Goal: Find specific page/section: Find specific page/section

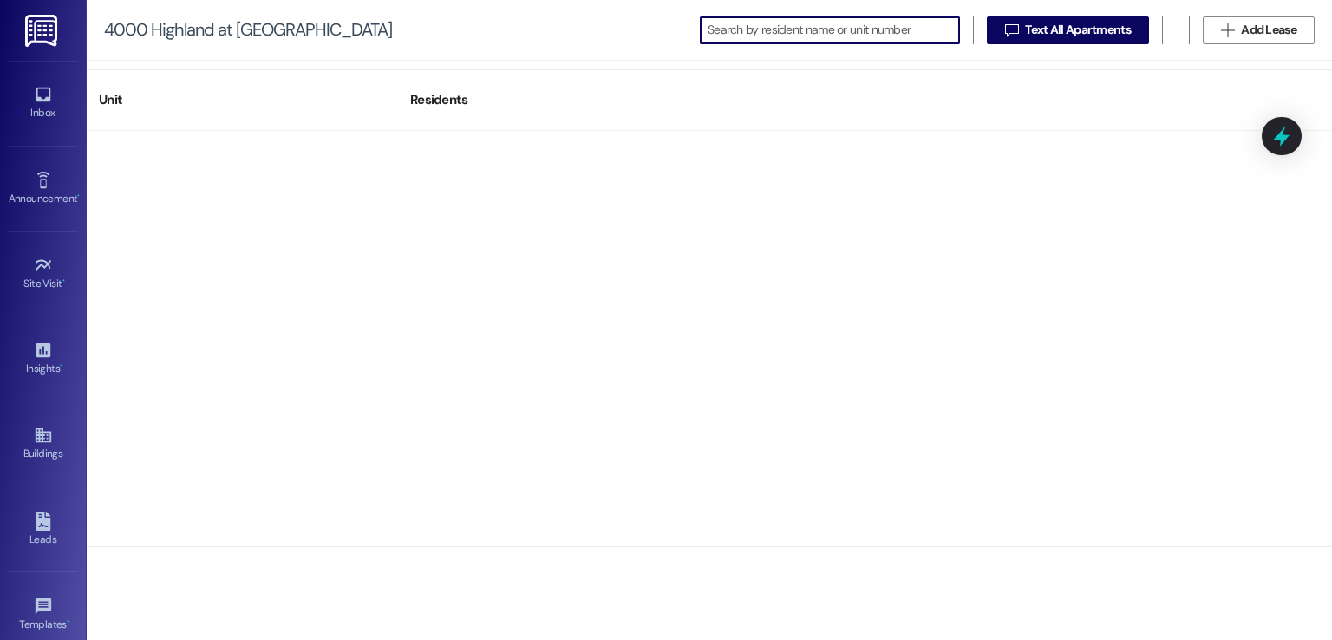
scroll to position [2949, 0]
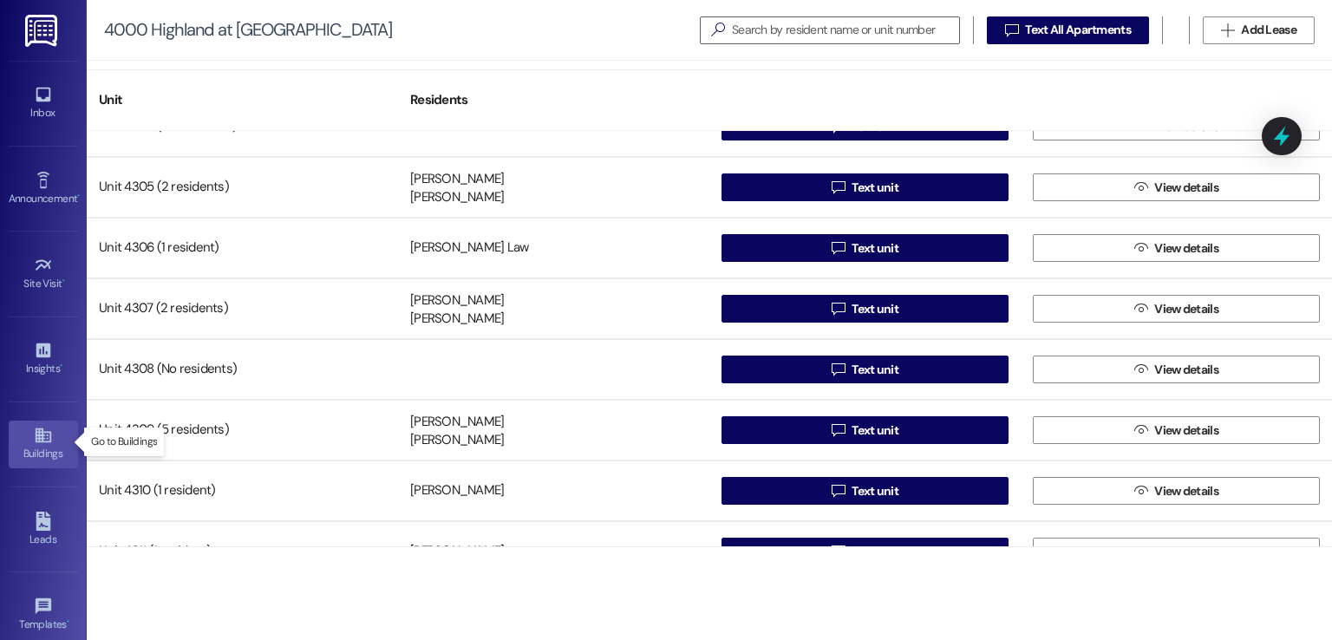
click at [34, 439] on icon at bounding box center [43, 435] width 19 height 19
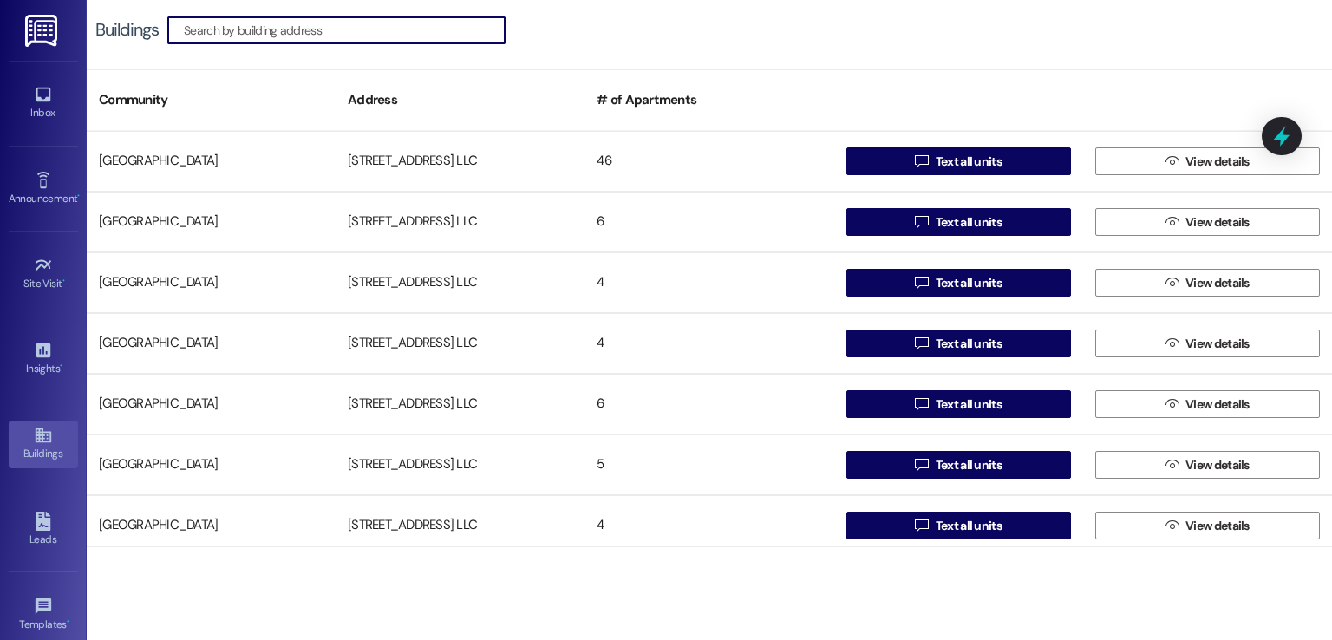
click at [392, 23] on input at bounding box center [344, 30] width 321 height 24
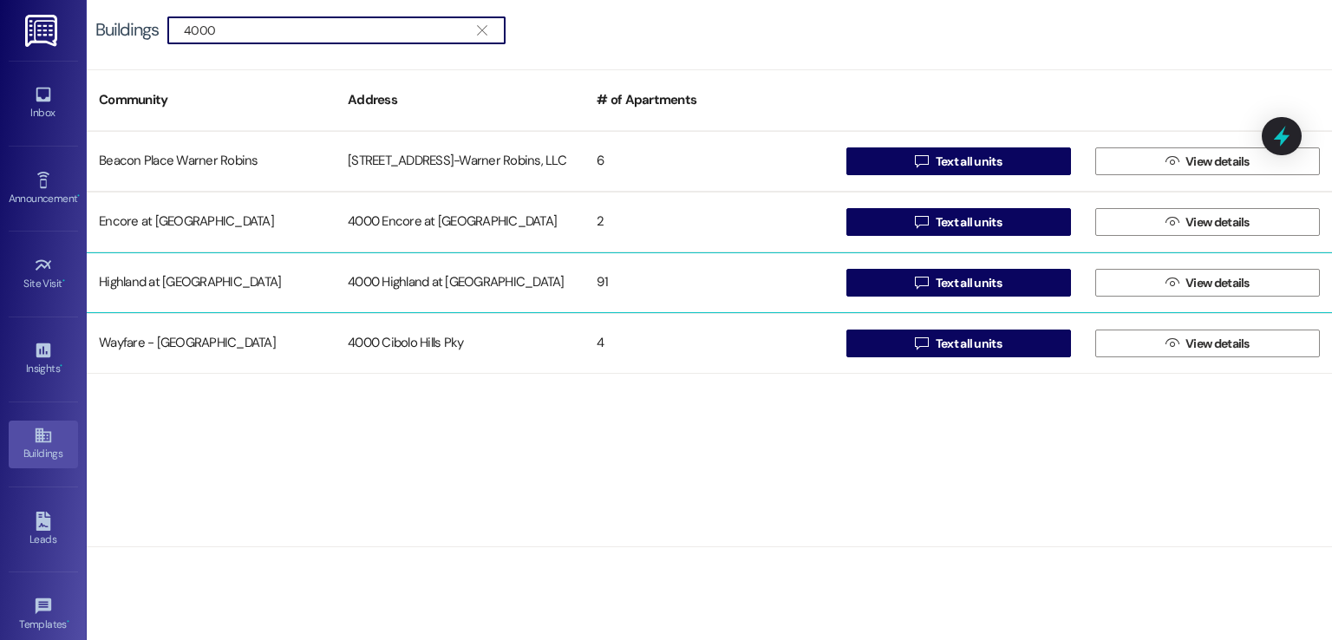
type input "4000"
click at [564, 285] on div "4000 Highland at [GEOGRAPHIC_DATA]" at bounding box center [460, 282] width 249 height 35
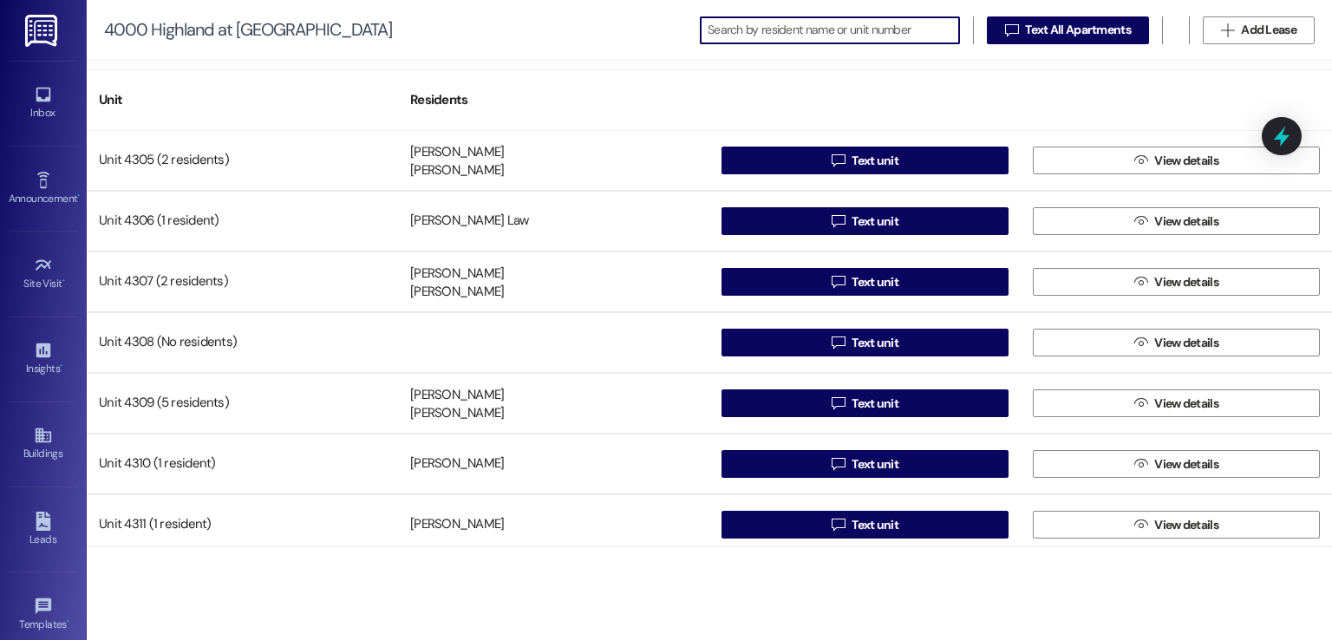
scroll to position [2949, 0]
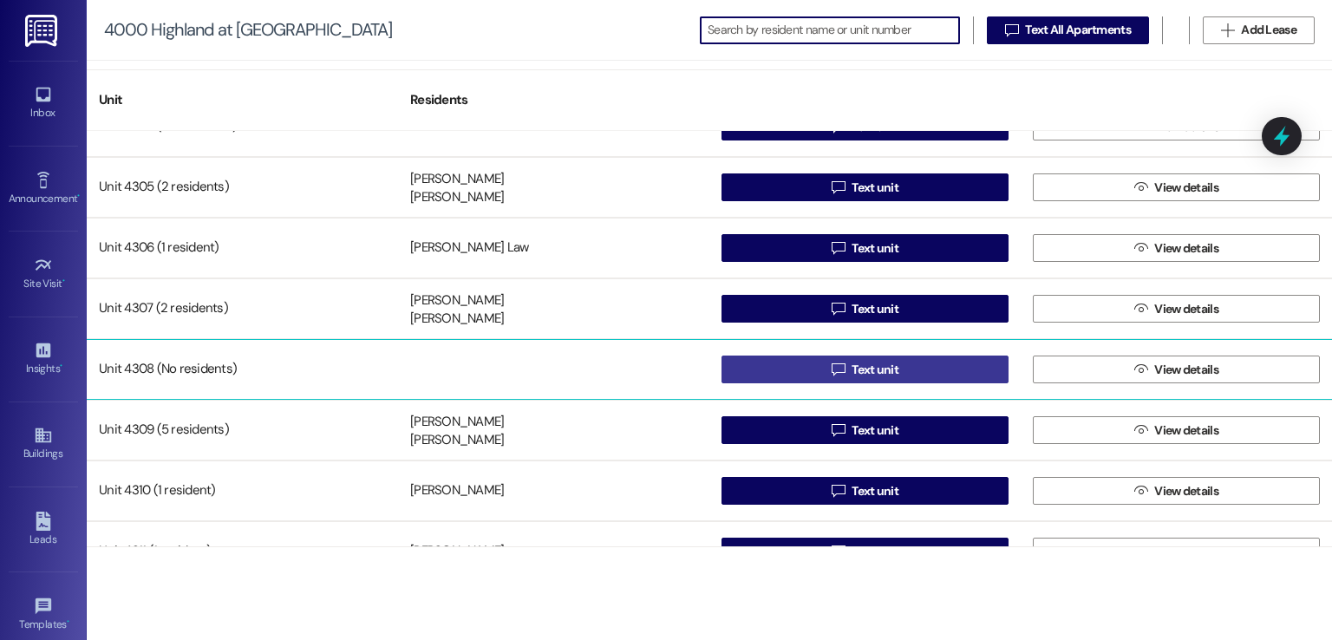
click at [861, 374] on span "Text unit" at bounding box center [875, 370] width 47 height 18
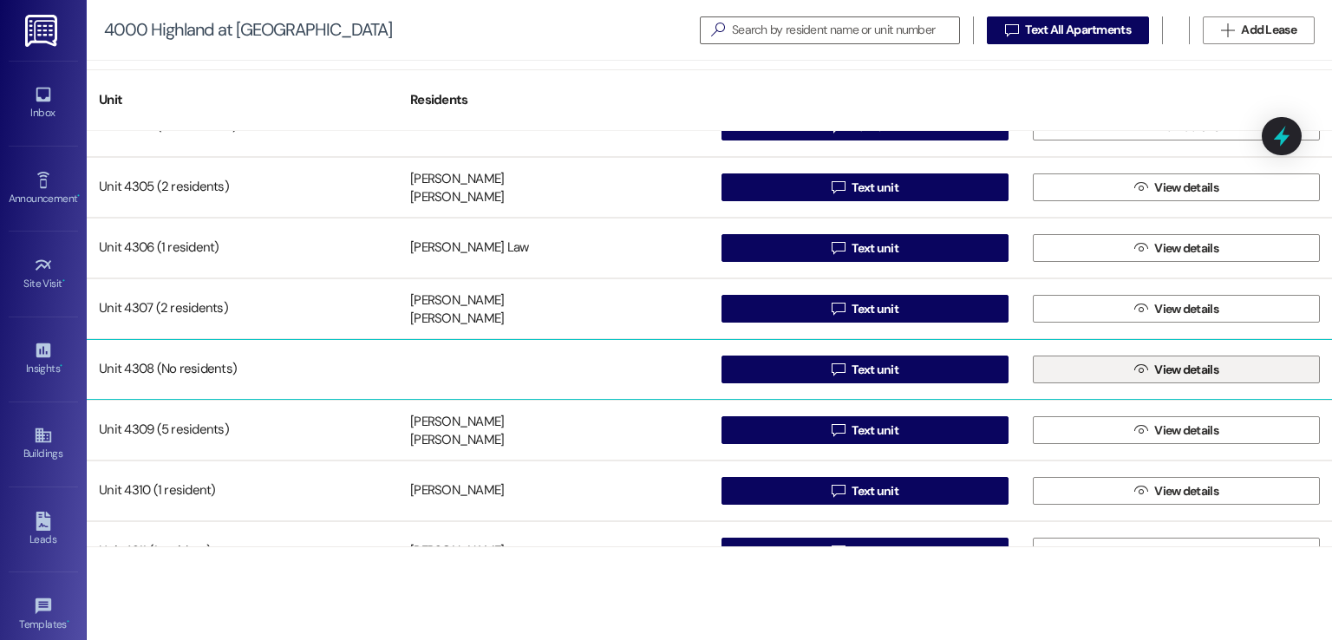
click at [1135, 375] on icon "" at bounding box center [1141, 370] width 13 height 14
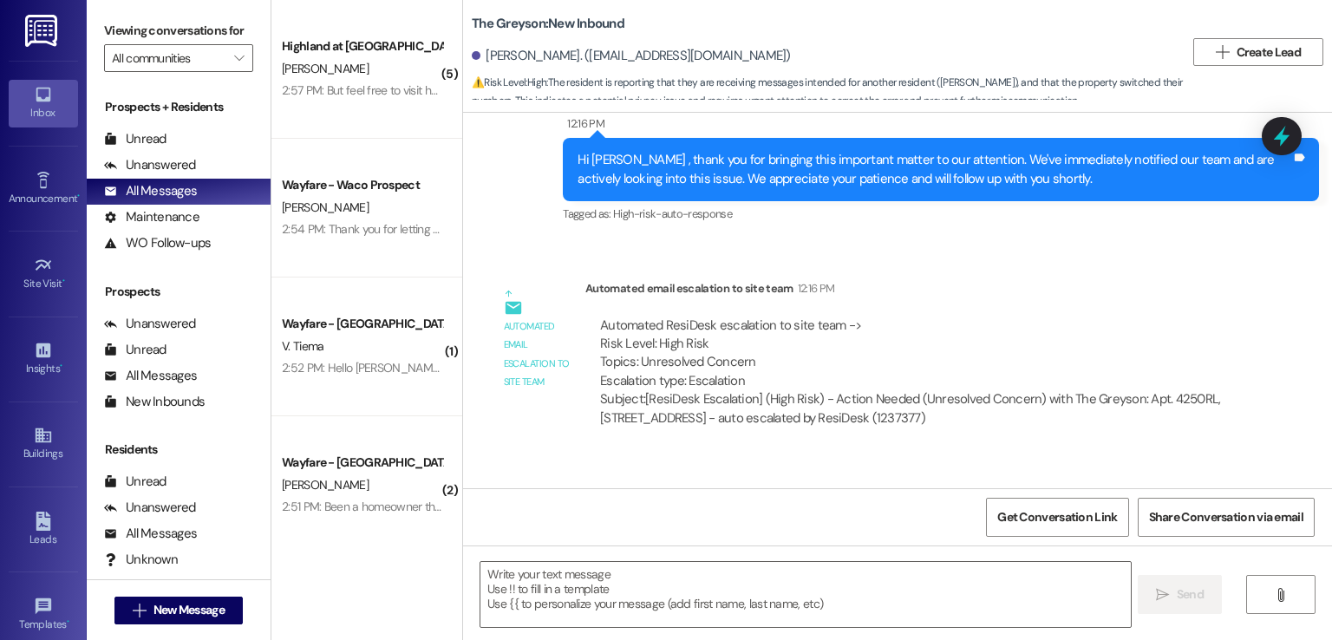
scroll to position [9455, 0]
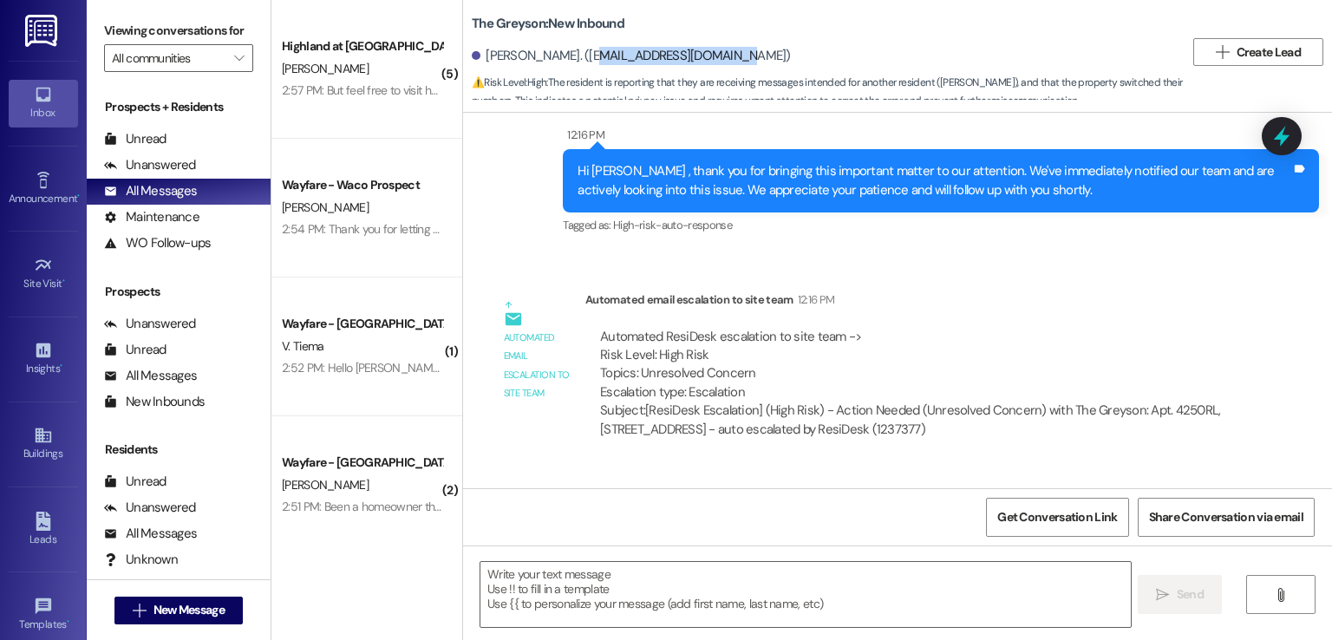
drag, startPoint x: 572, startPoint y: 53, endPoint x: 709, endPoint y: 55, distance: 137.1
click at [709, 55] on div "[PERSON_NAME]. ([EMAIL_ADDRESS][DOMAIN_NAME])" at bounding box center [631, 56] width 319 height 18
copy div "[EMAIL_ADDRESS][DOMAIN_NAME]"
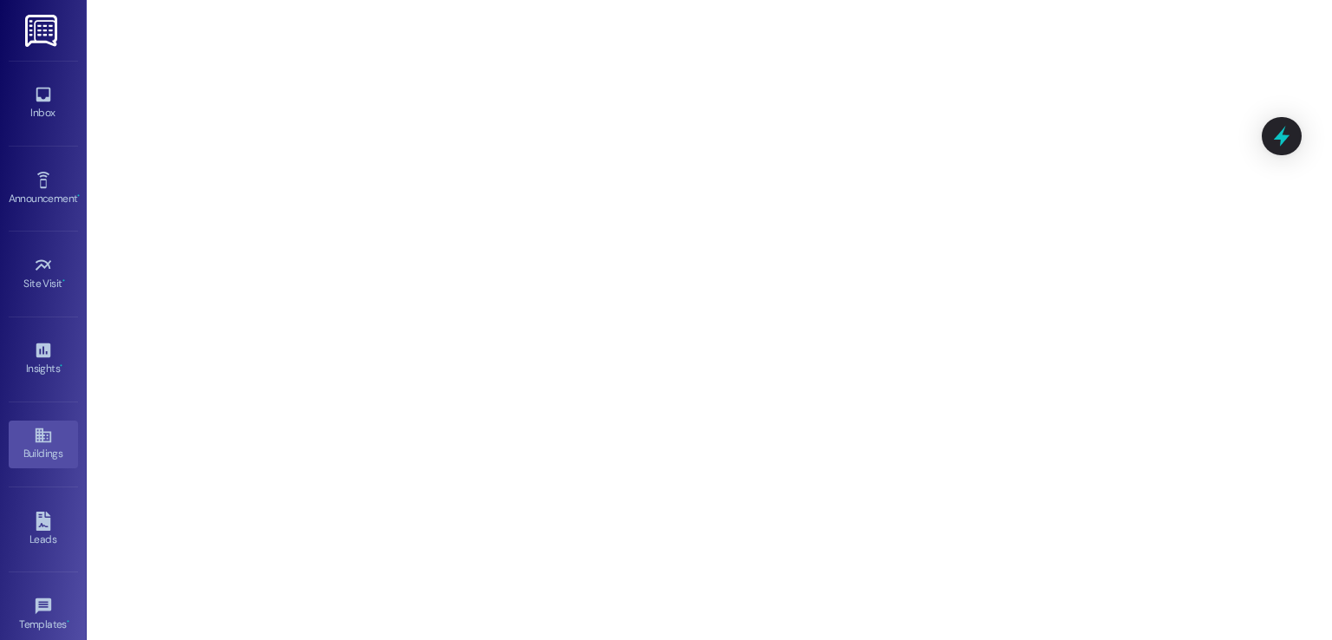
click at [19, 445] on div "Buildings" at bounding box center [43, 453] width 87 height 17
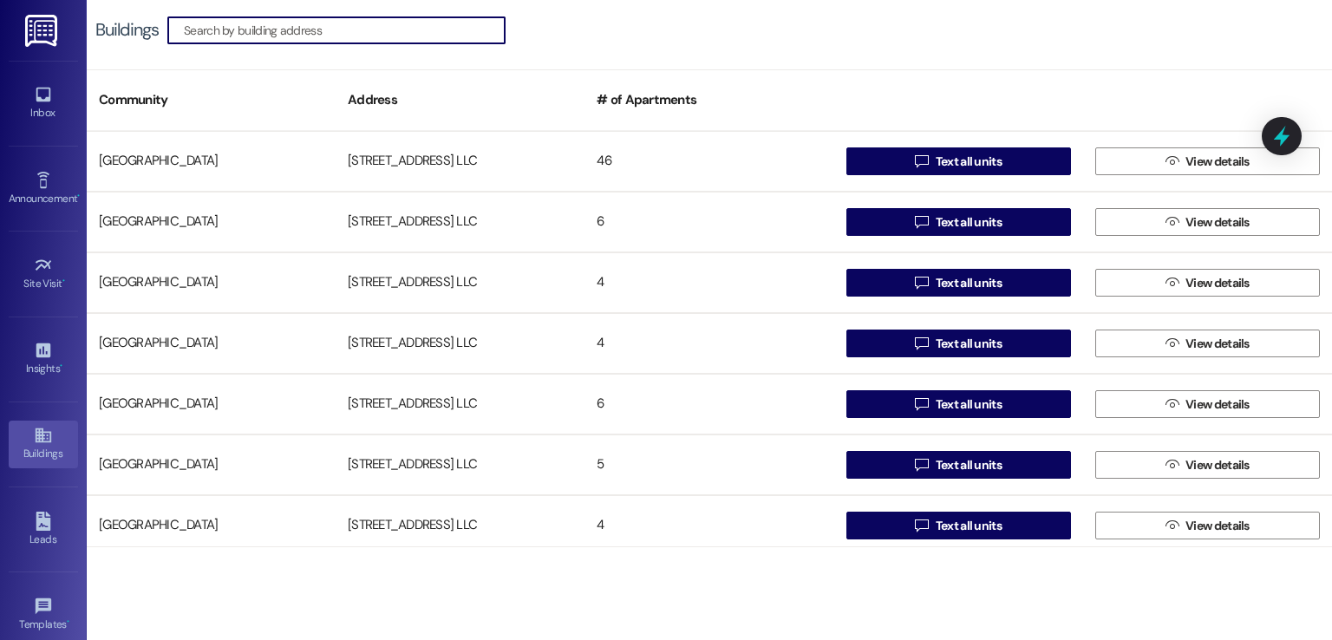
click at [366, 29] on input at bounding box center [344, 30] width 321 height 24
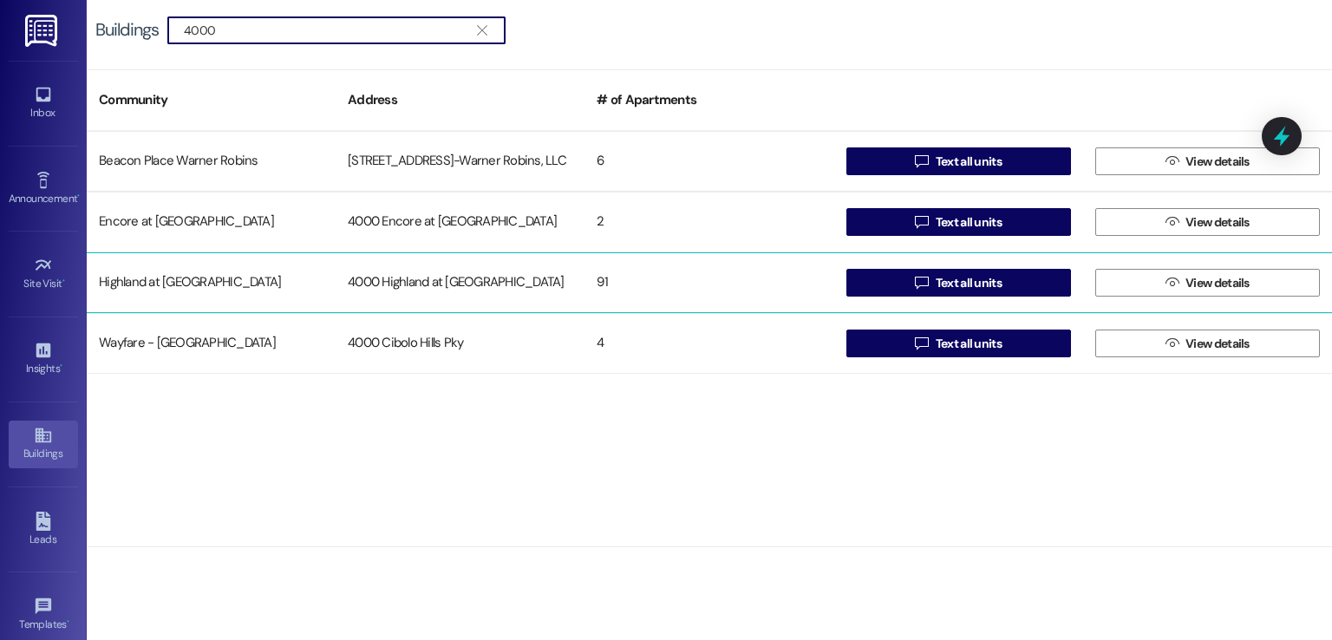
type input "4000"
click at [481, 285] on div "4000 Highland at [GEOGRAPHIC_DATA]" at bounding box center [460, 282] width 249 height 35
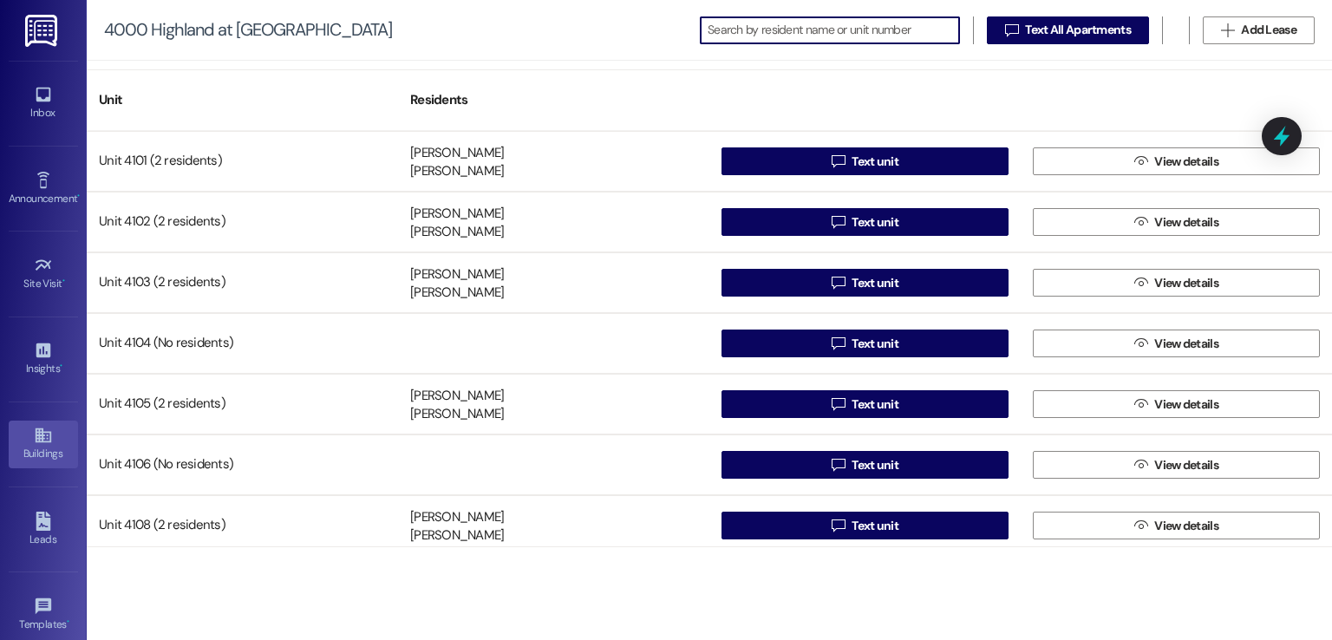
click at [28, 448] on div "Buildings" at bounding box center [43, 453] width 87 height 17
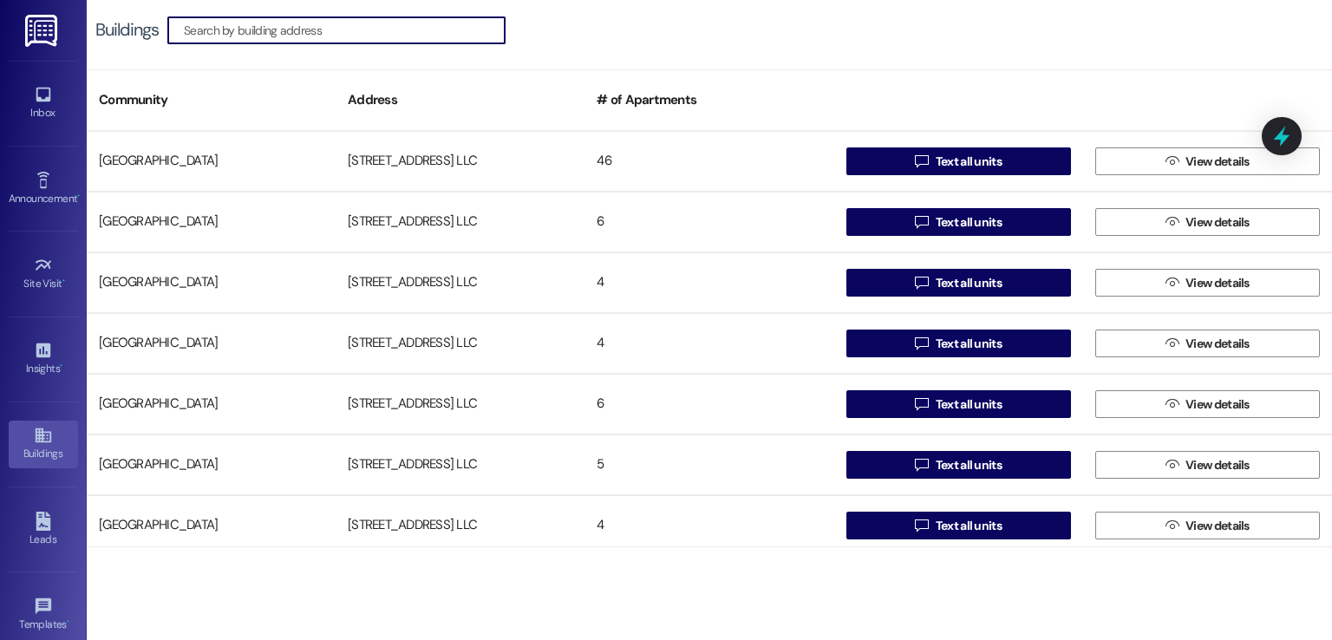
click at [391, 25] on input at bounding box center [344, 30] width 321 height 24
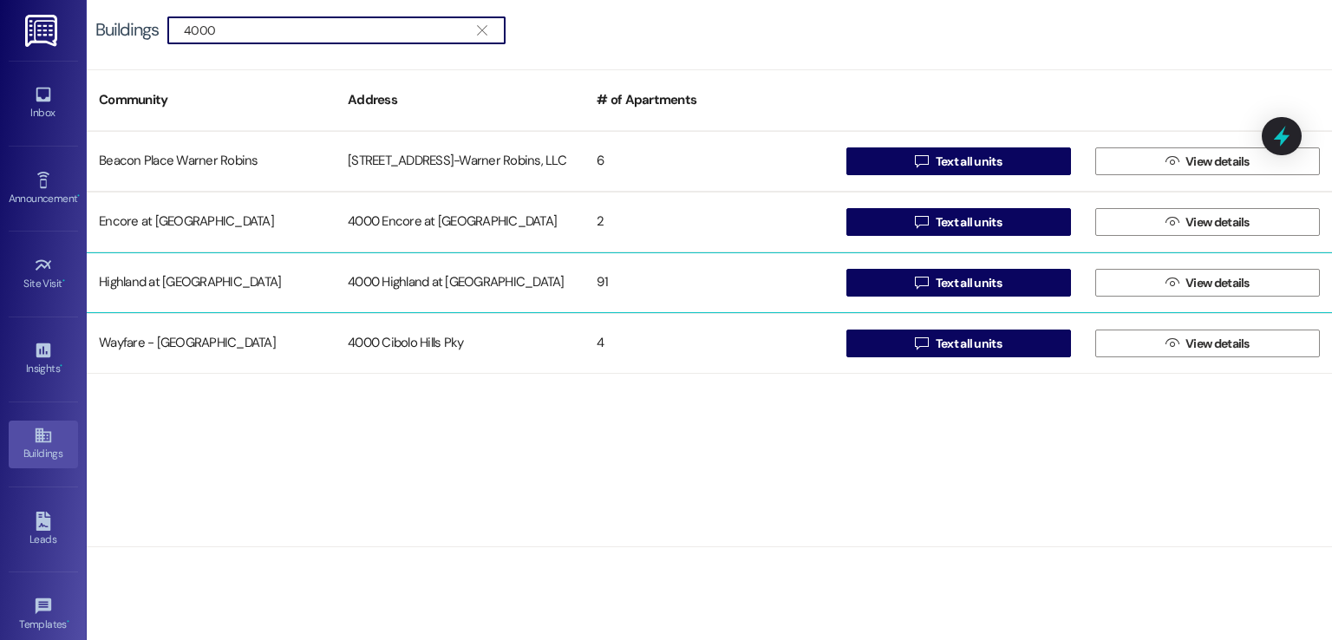
type input "4000"
click at [427, 281] on div "4000 Highland at Spring Hill" at bounding box center [460, 282] width 249 height 35
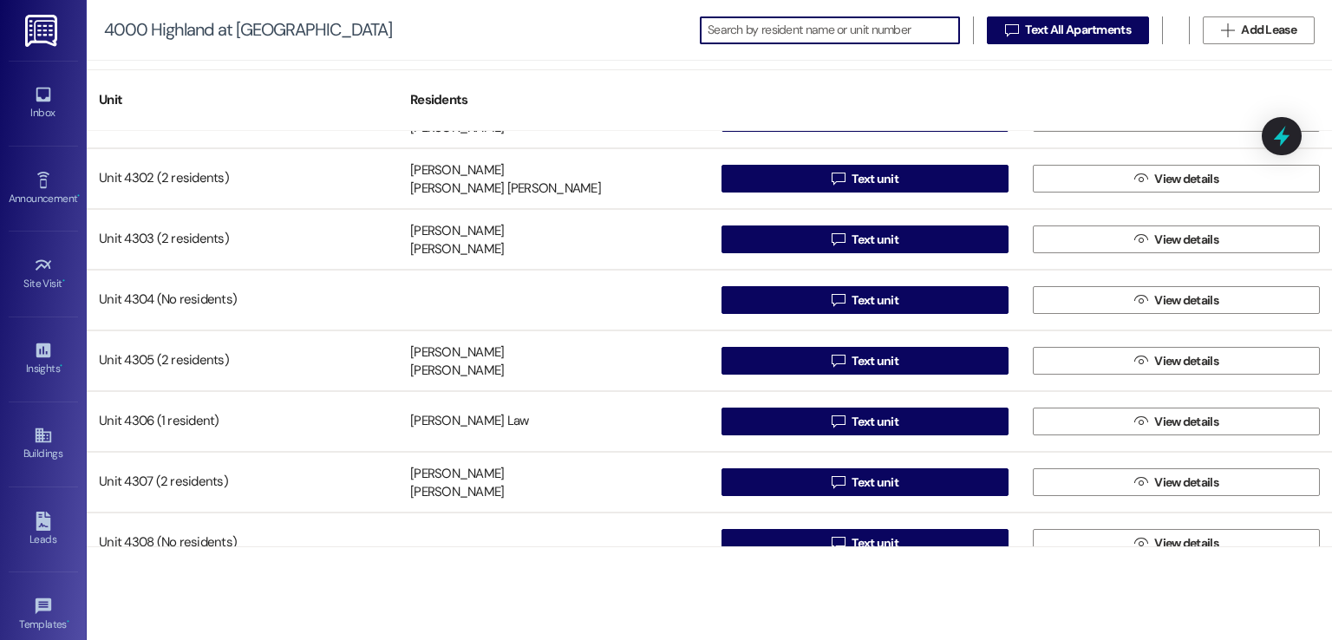
scroll to position [2863, 0]
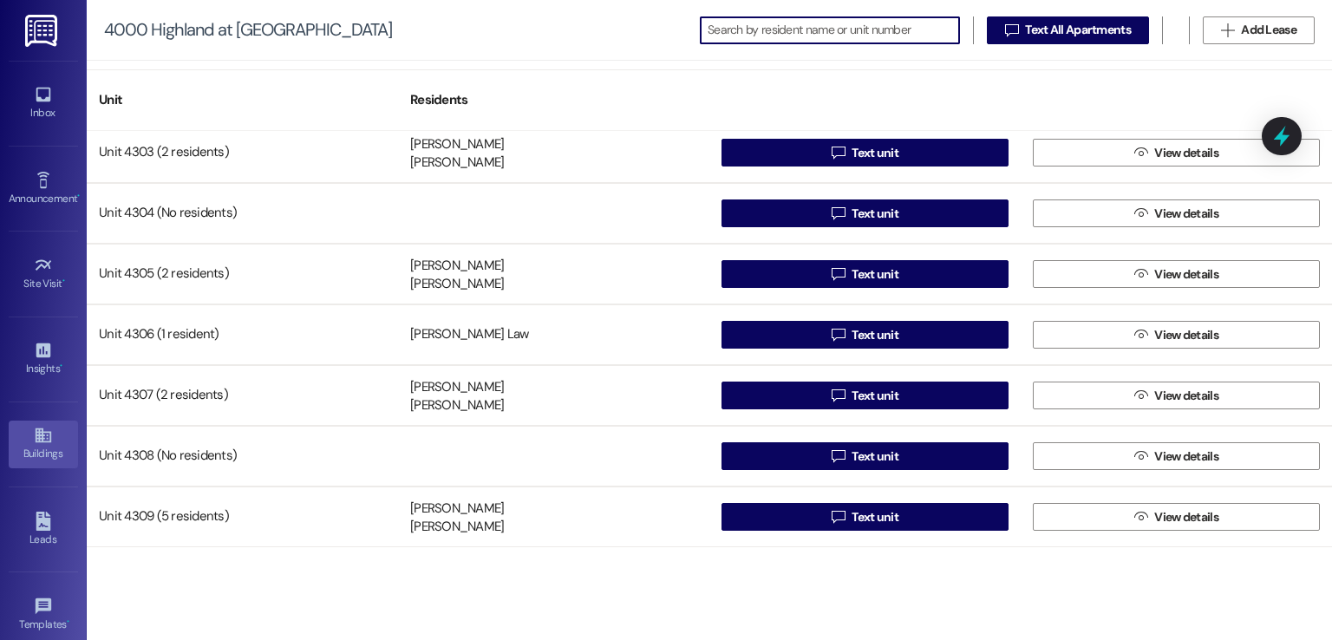
click at [34, 429] on icon at bounding box center [43, 435] width 19 height 19
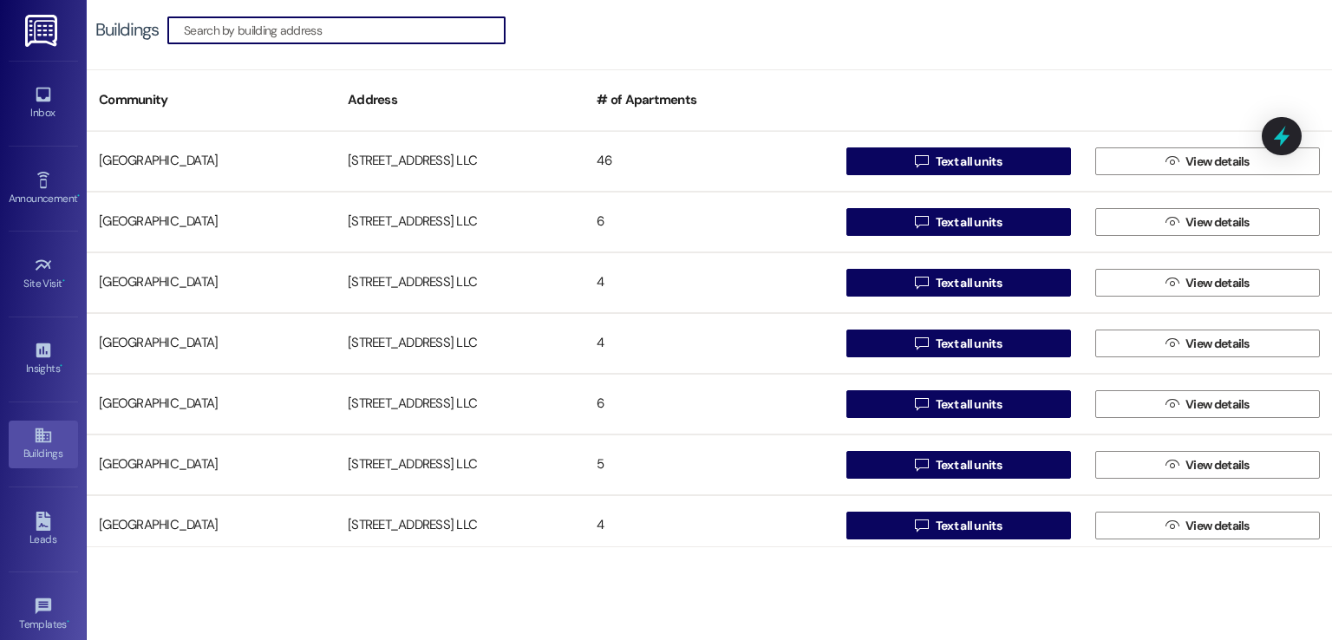
click at [368, 41] on input at bounding box center [344, 30] width 321 height 24
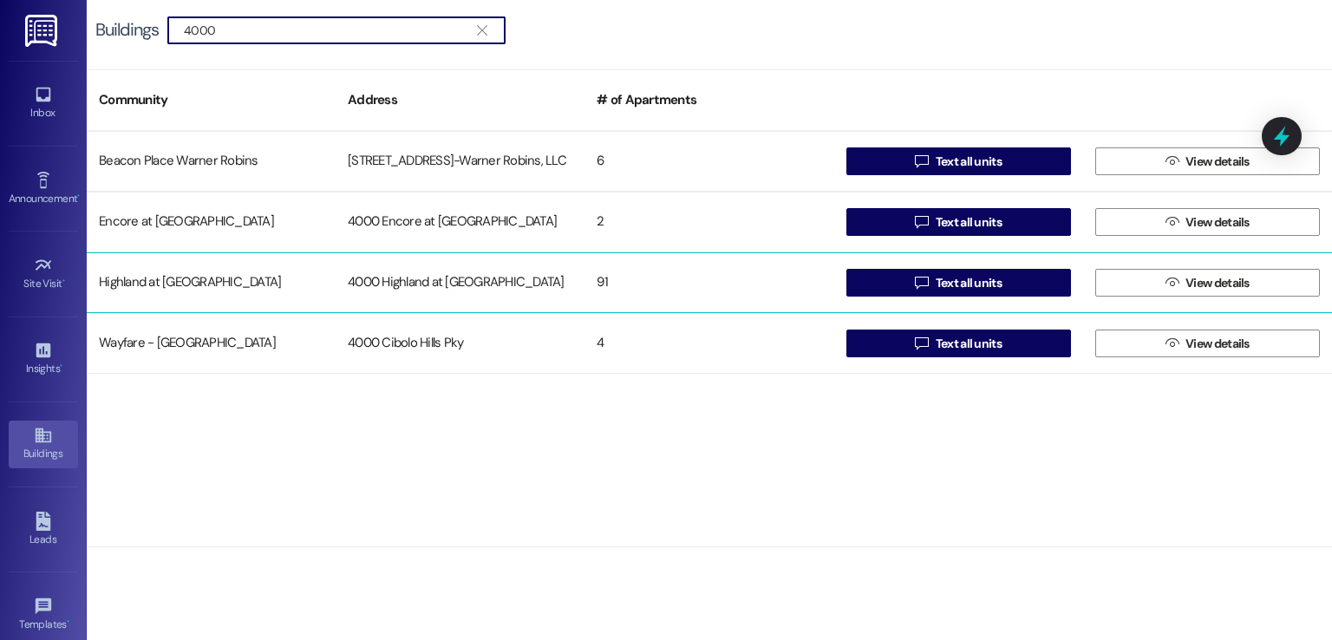
type input "4000"
click at [459, 275] on div "4000 Highland at Spring Hill" at bounding box center [460, 282] width 249 height 35
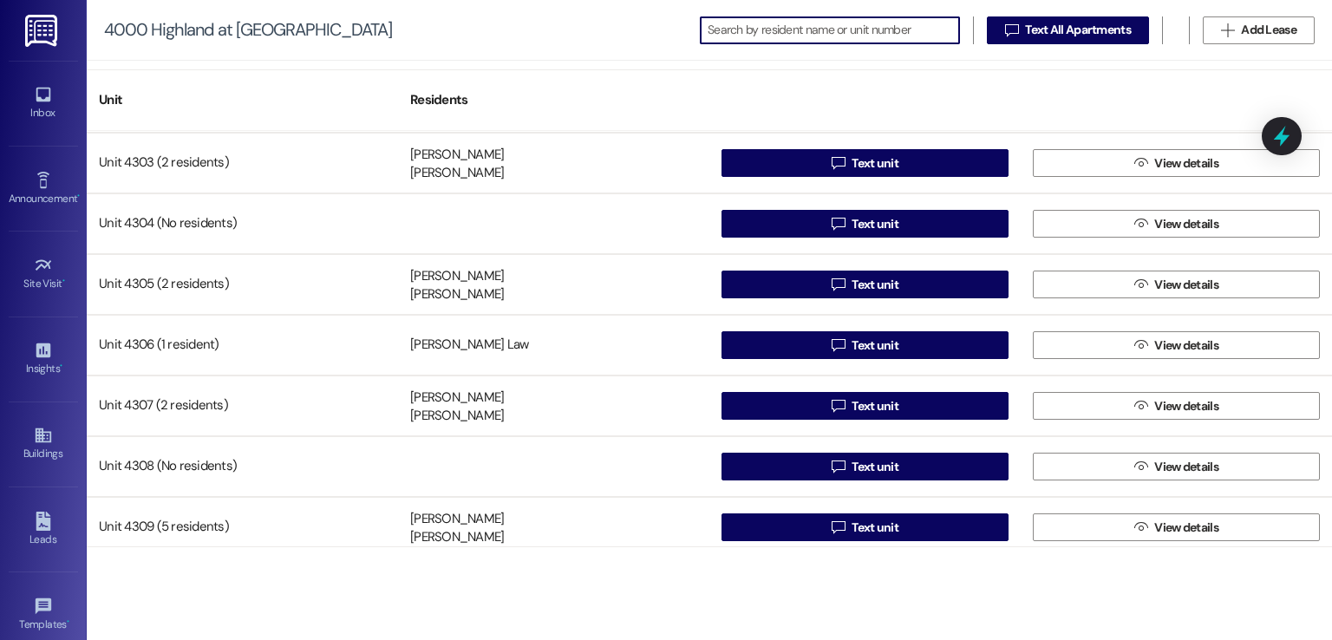
scroll to position [2863, 0]
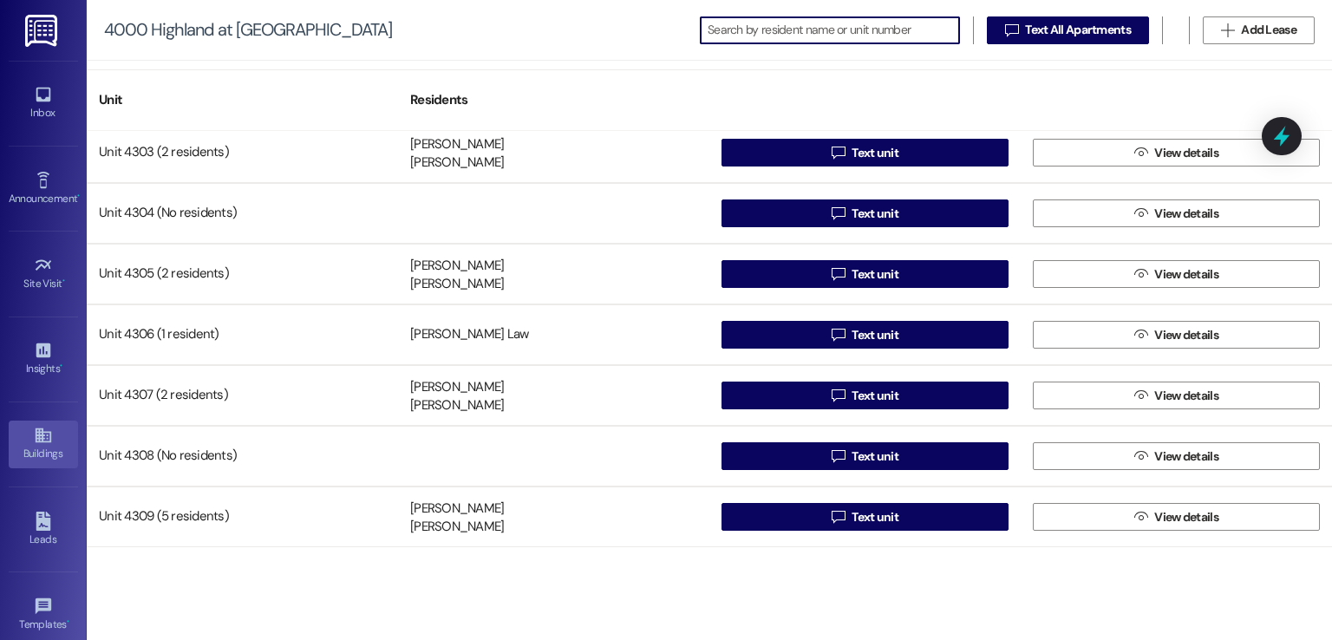
click at [23, 445] on div "Buildings" at bounding box center [43, 453] width 87 height 17
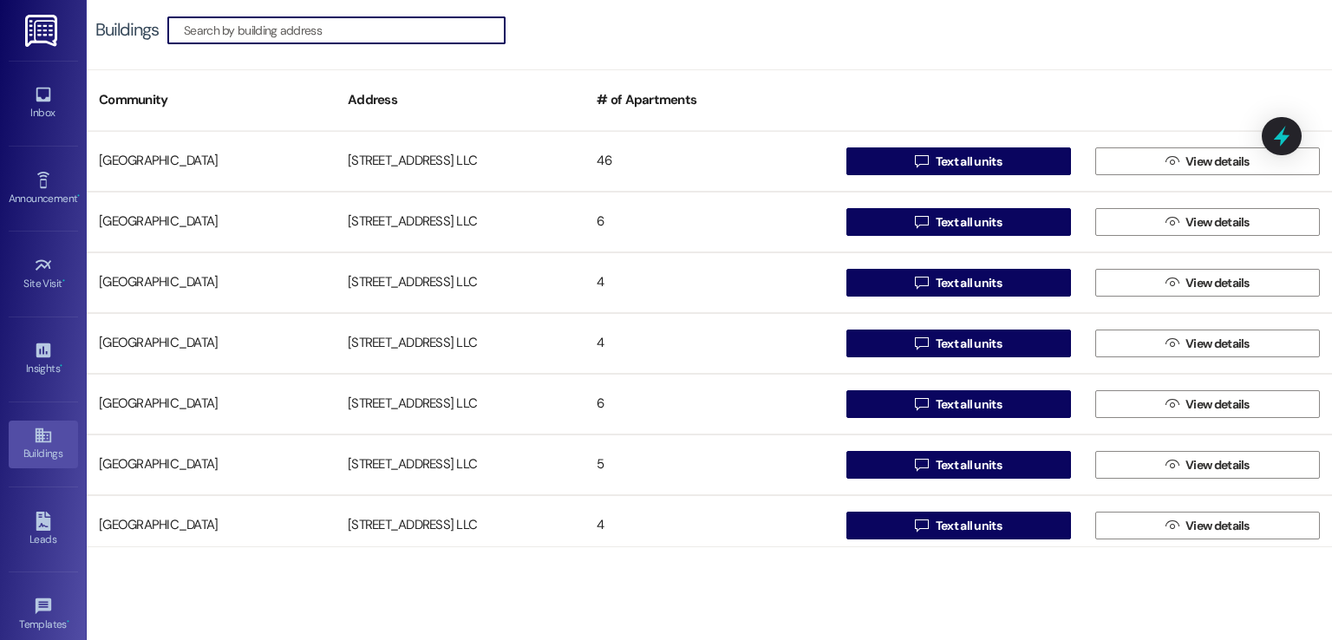
click at [429, 26] on input at bounding box center [344, 30] width 321 height 24
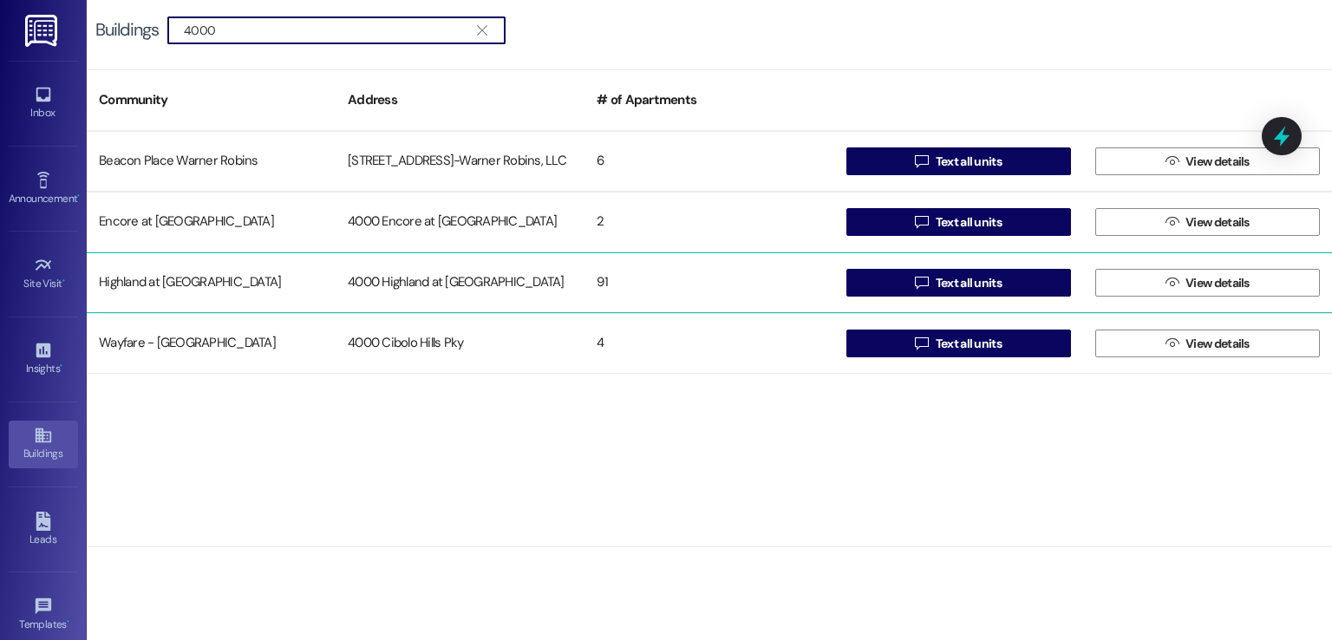
type input "4000"
click at [527, 271] on div "4000 Highland at Spring Hill" at bounding box center [460, 282] width 249 height 35
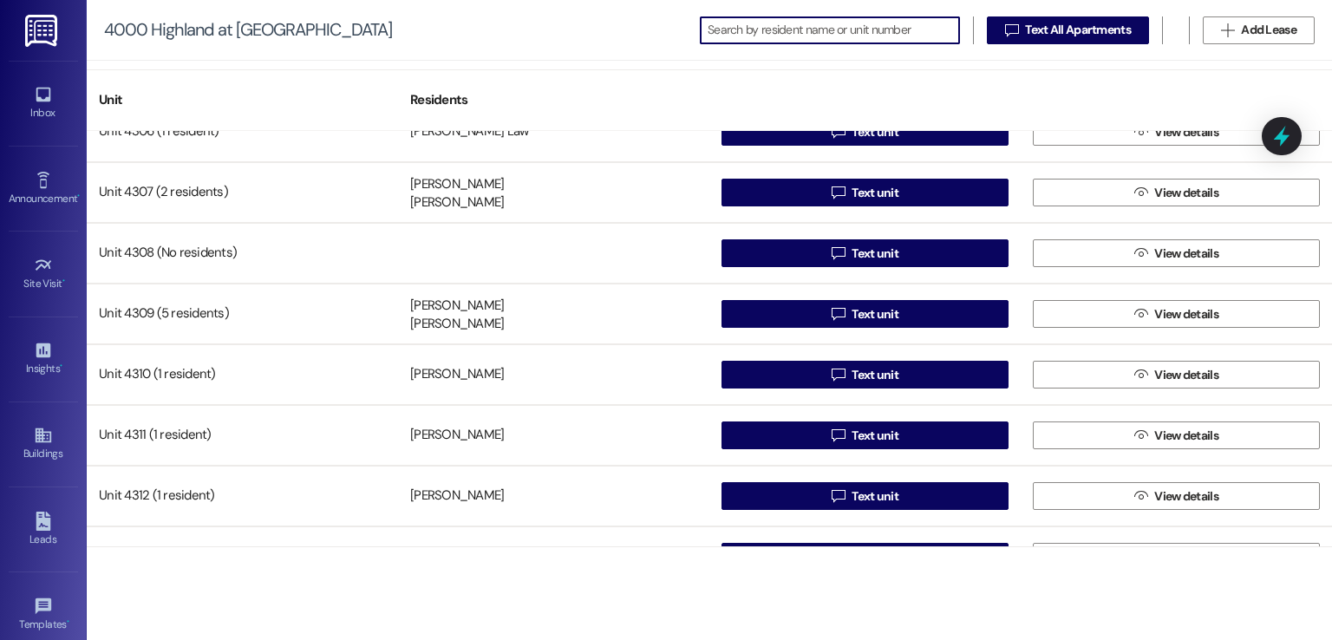
scroll to position [3036, 0]
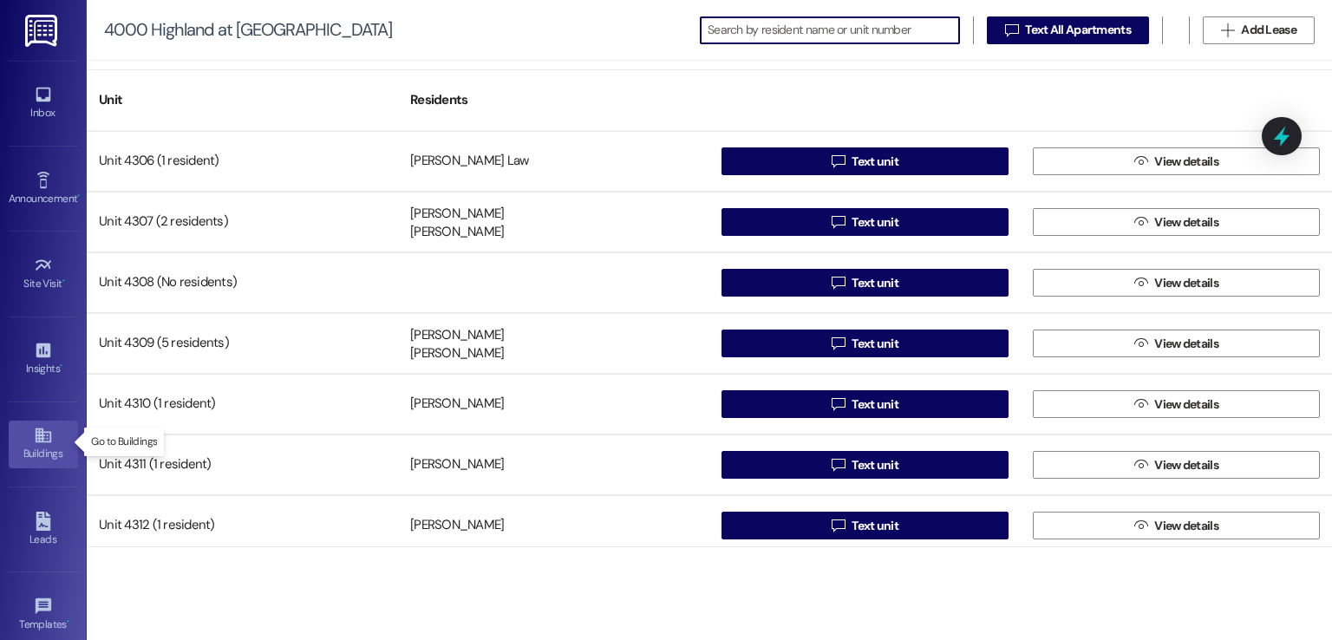
click at [43, 440] on icon at bounding box center [43, 436] width 16 height 15
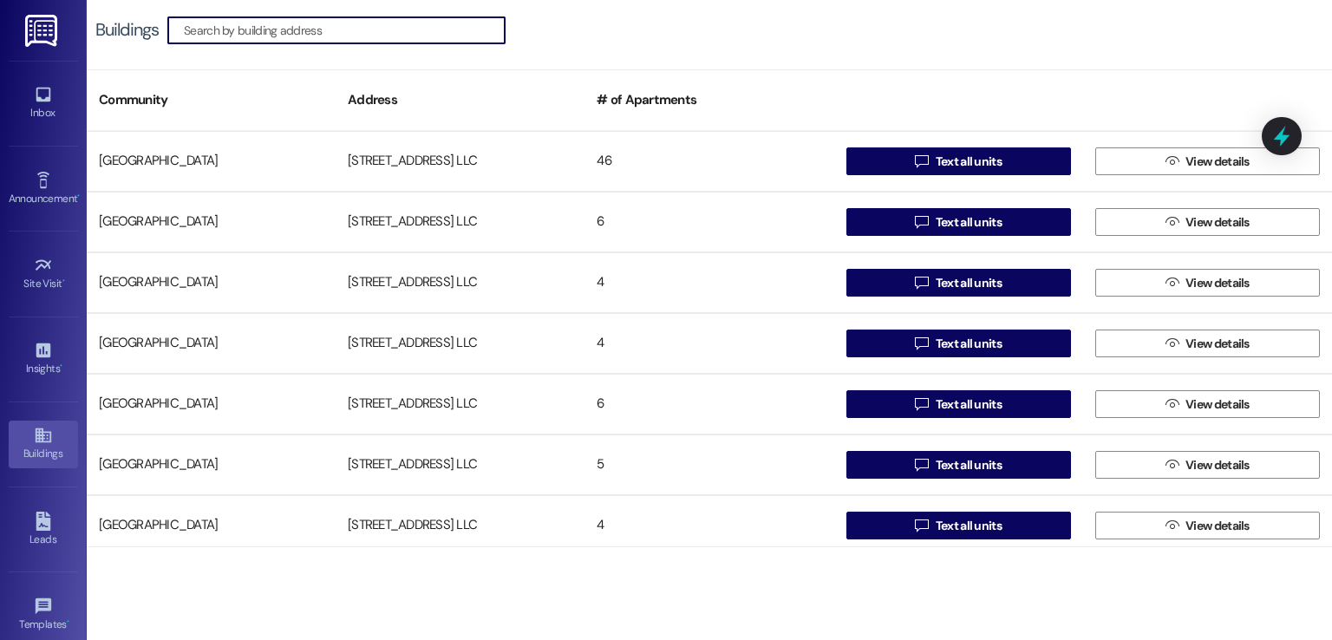
click at [390, 29] on input at bounding box center [344, 30] width 321 height 24
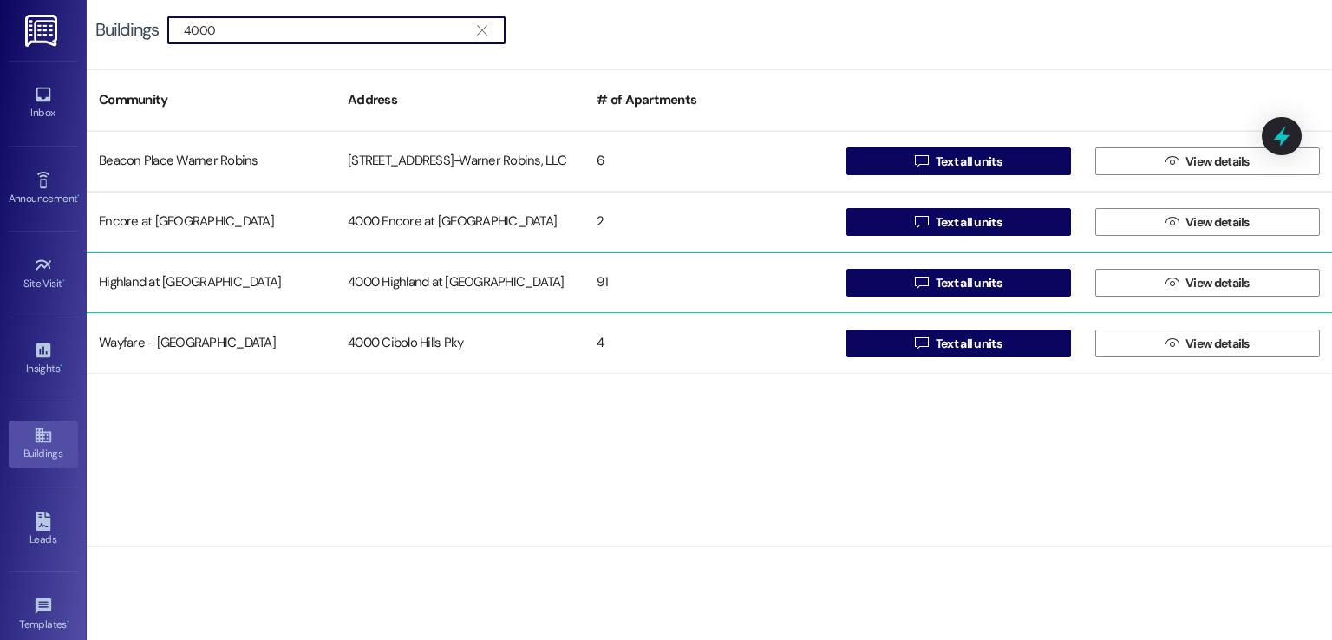
type input "4000"
click at [501, 275] on div "4000 Highland at Spring Hill" at bounding box center [460, 282] width 249 height 35
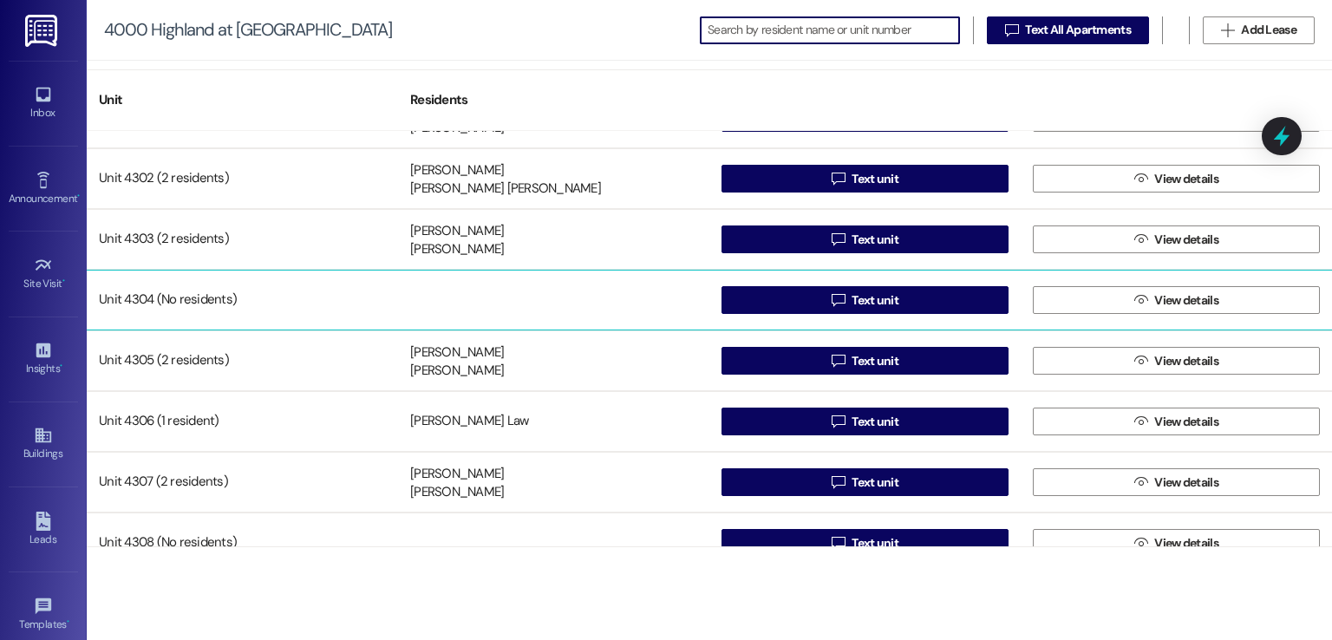
scroll to position [2863, 0]
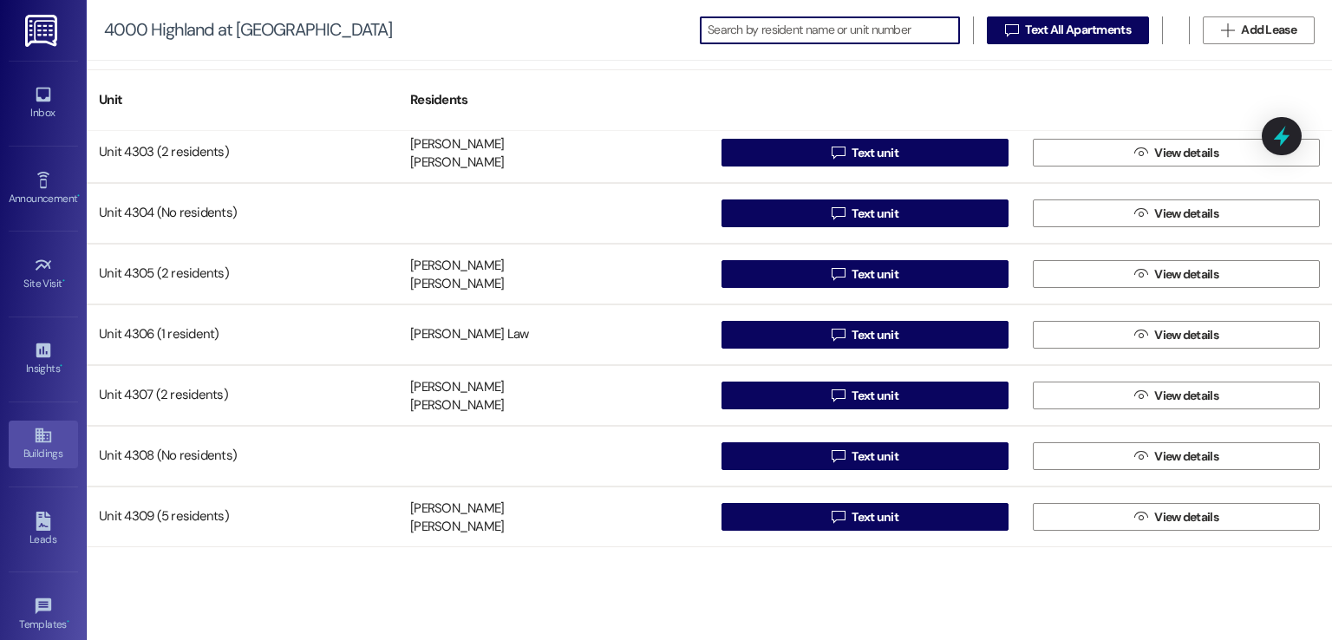
click at [38, 445] on div "Buildings" at bounding box center [43, 453] width 87 height 17
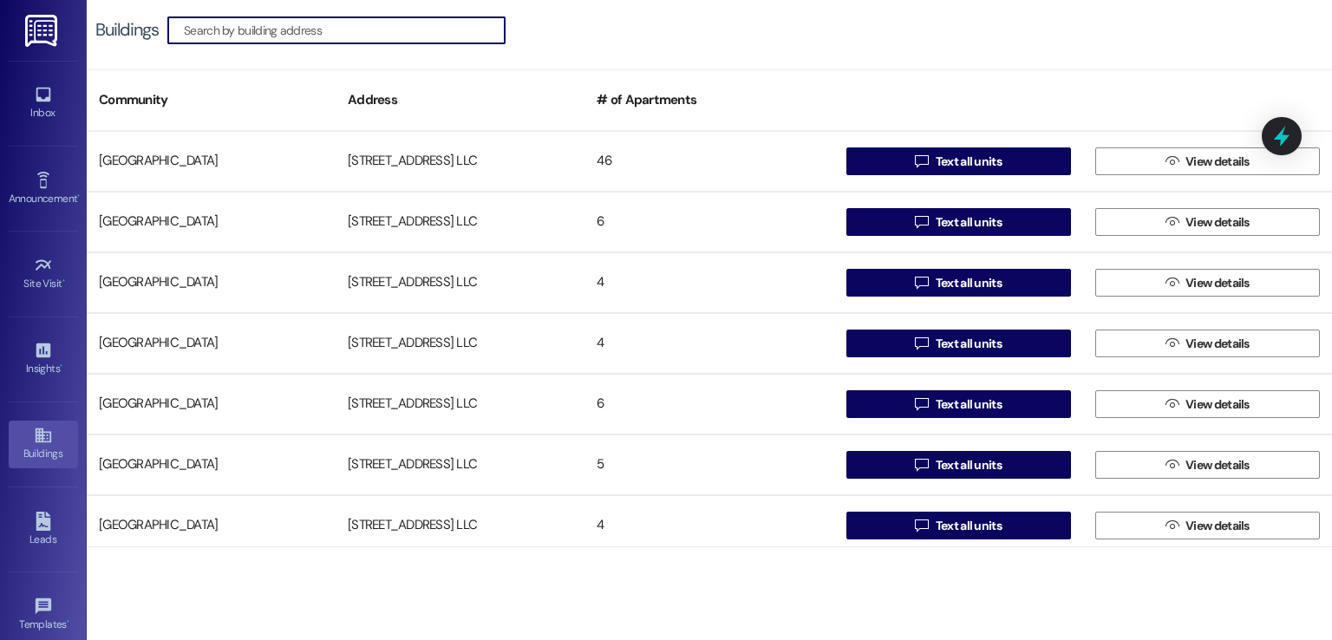
click at [319, 29] on input at bounding box center [344, 30] width 321 height 24
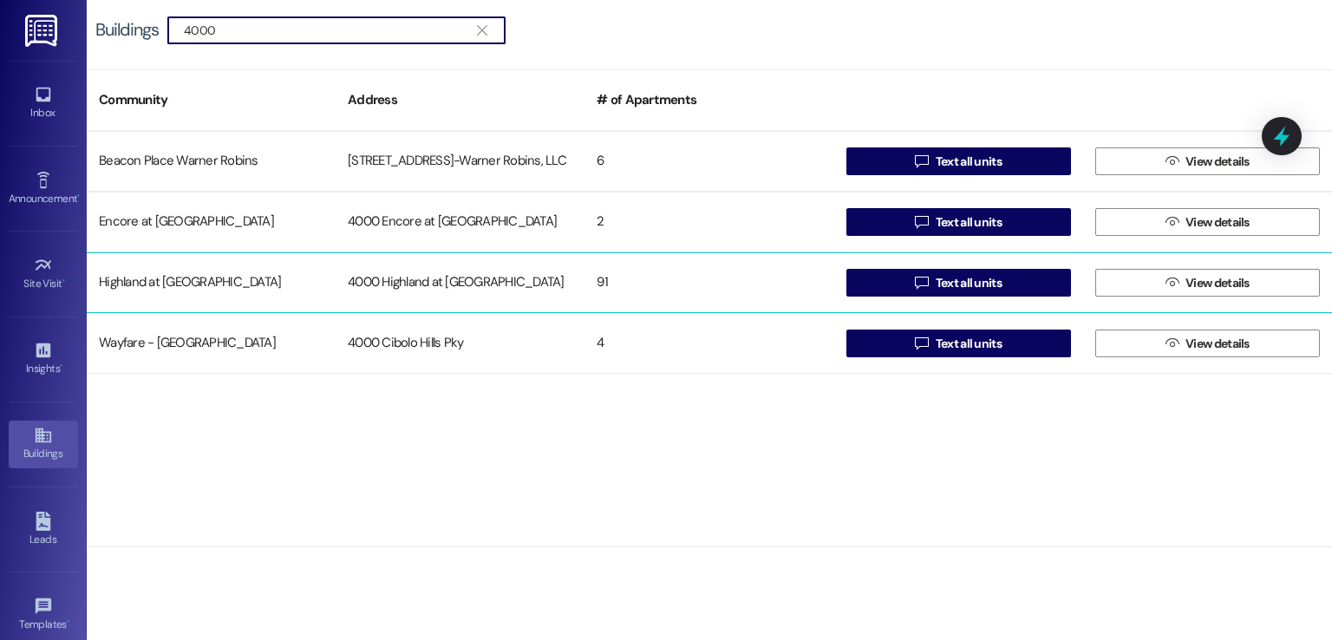
type input "4000"
click at [437, 276] on div "4000 Highland at Spring Hill" at bounding box center [460, 282] width 249 height 35
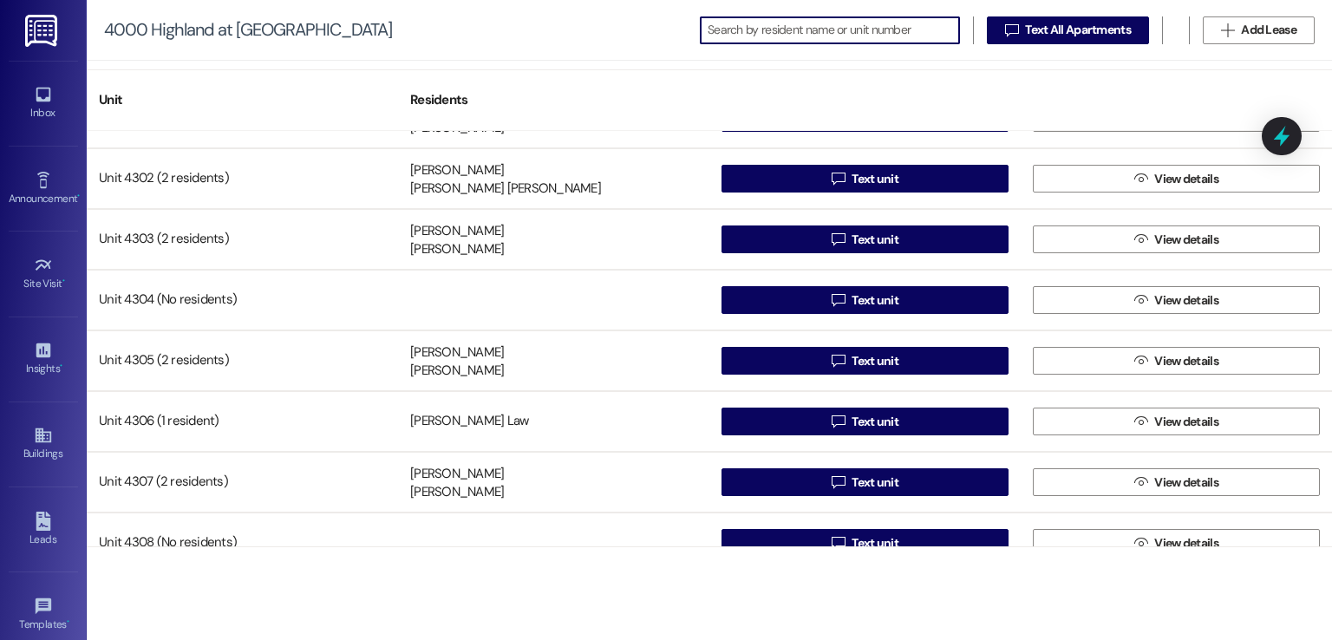
scroll to position [2949, 0]
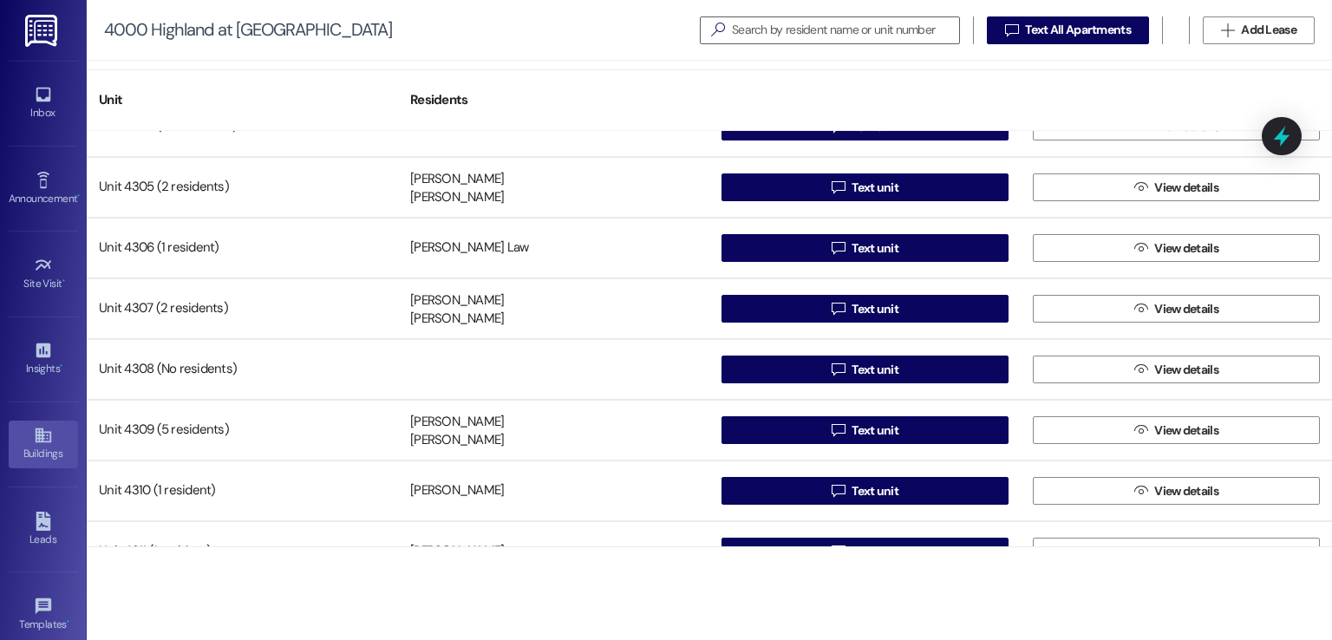
click at [36, 446] on div "Buildings" at bounding box center [43, 453] width 87 height 17
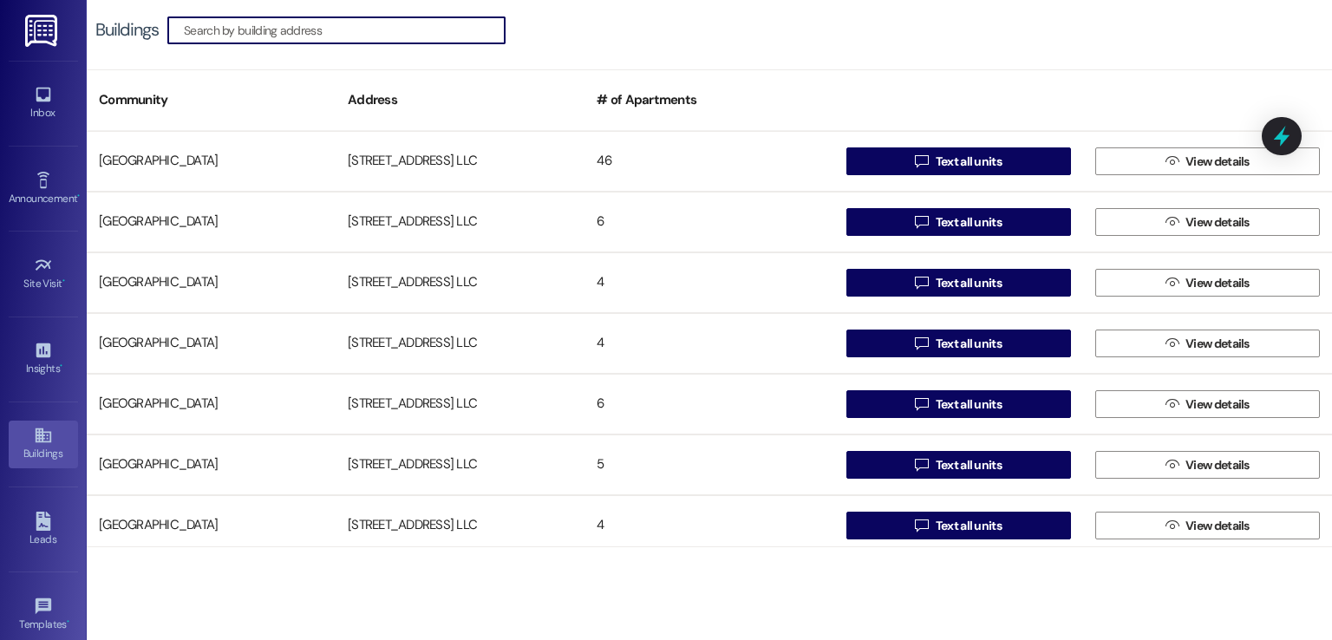
click at [479, 36] on input at bounding box center [344, 30] width 321 height 24
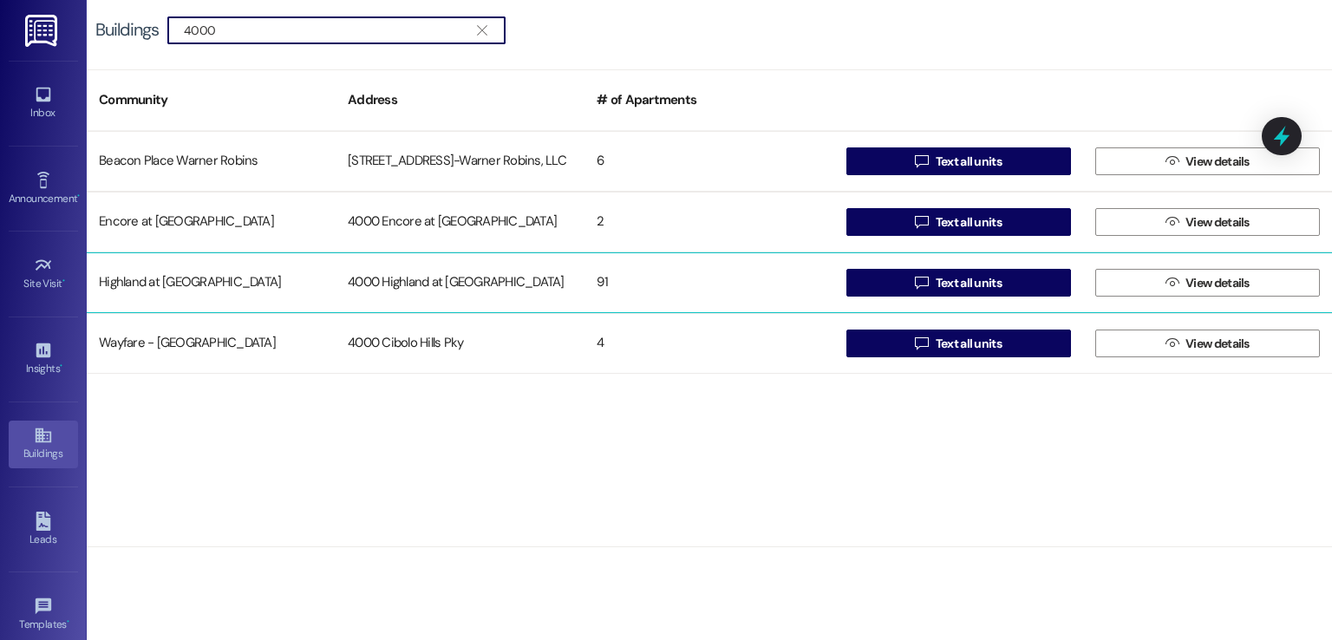
type input "4000"
click at [508, 285] on div "4000 Highland at Spring Hill" at bounding box center [460, 282] width 249 height 35
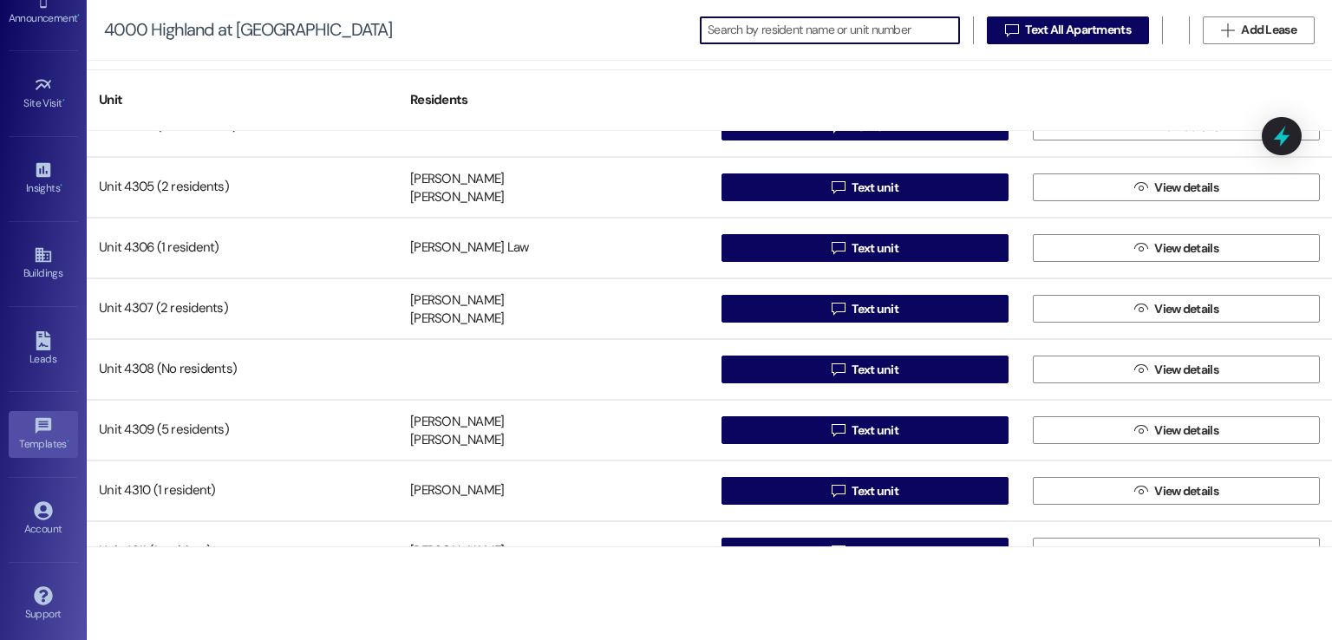
scroll to position [183, 0]
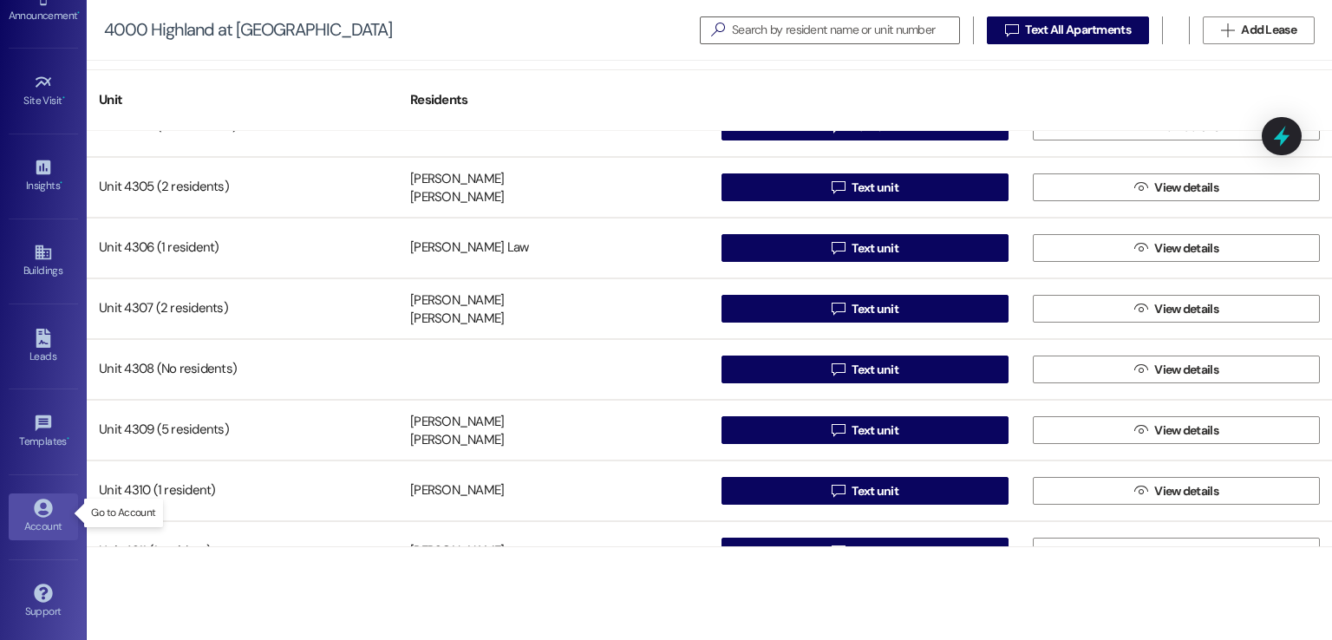
click at [23, 504] on link "Account" at bounding box center [43, 517] width 69 height 47
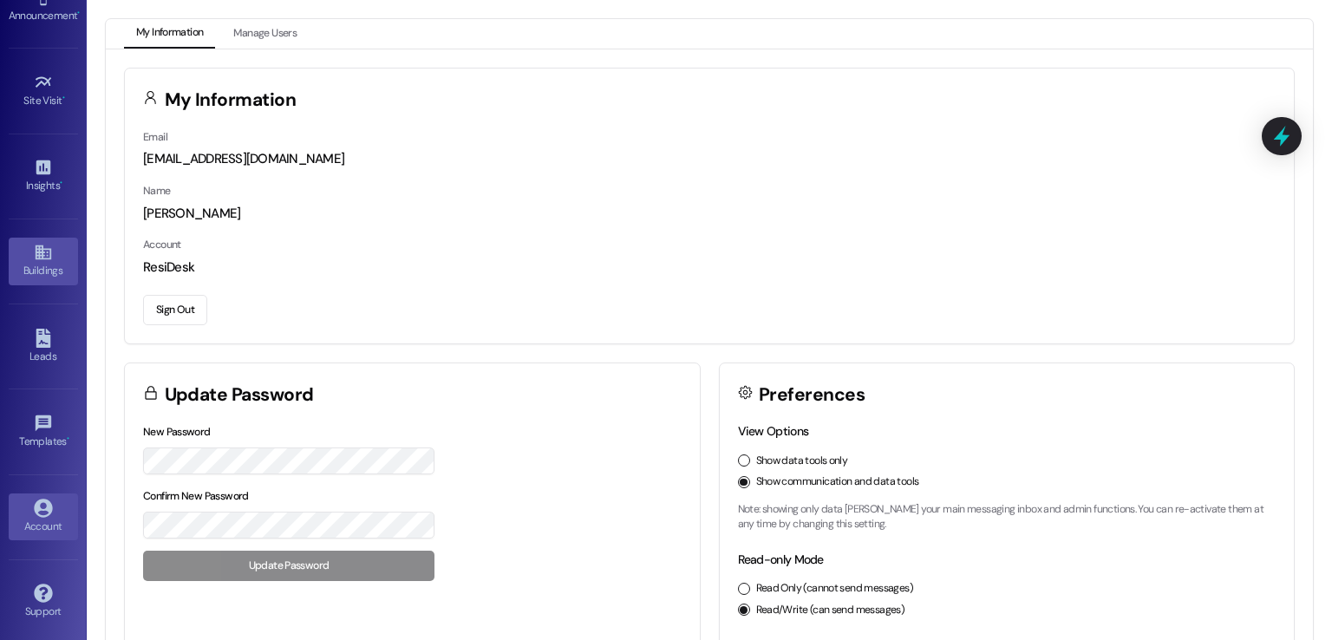
click at [34, 264] on div "Buildings" at bounding box center [43, 270] width 87 height 17
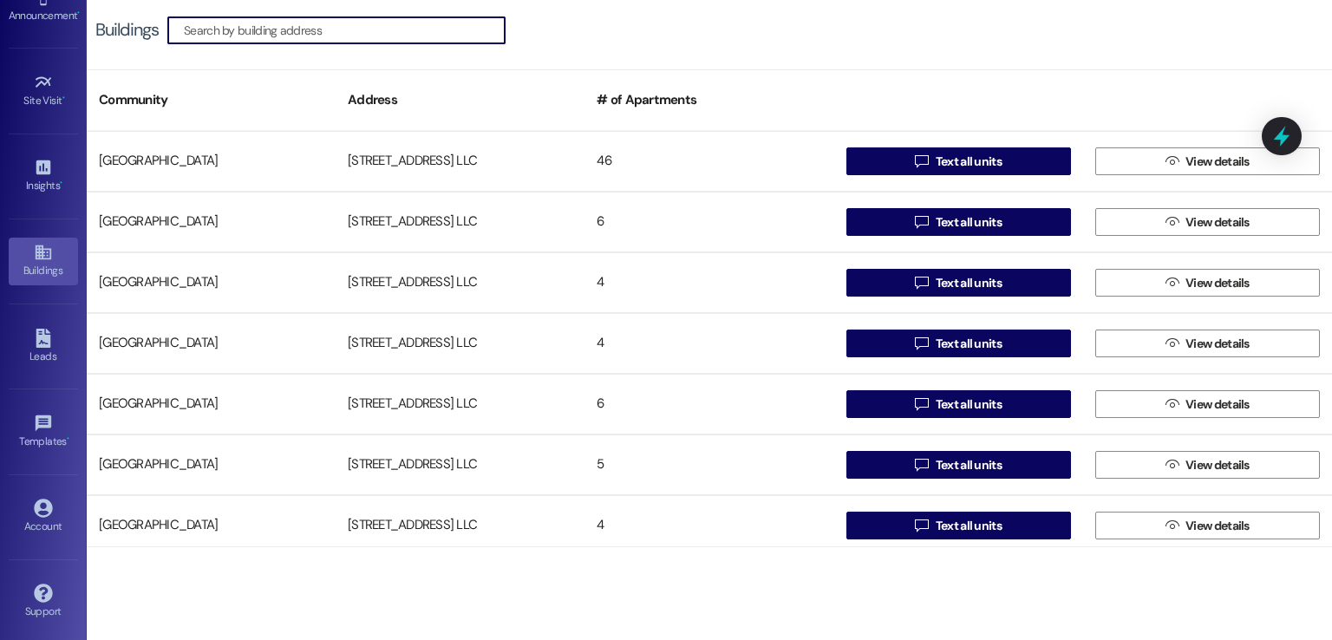
click at [359, 28] on input at bounding box center [344, 30] width 321 height 24
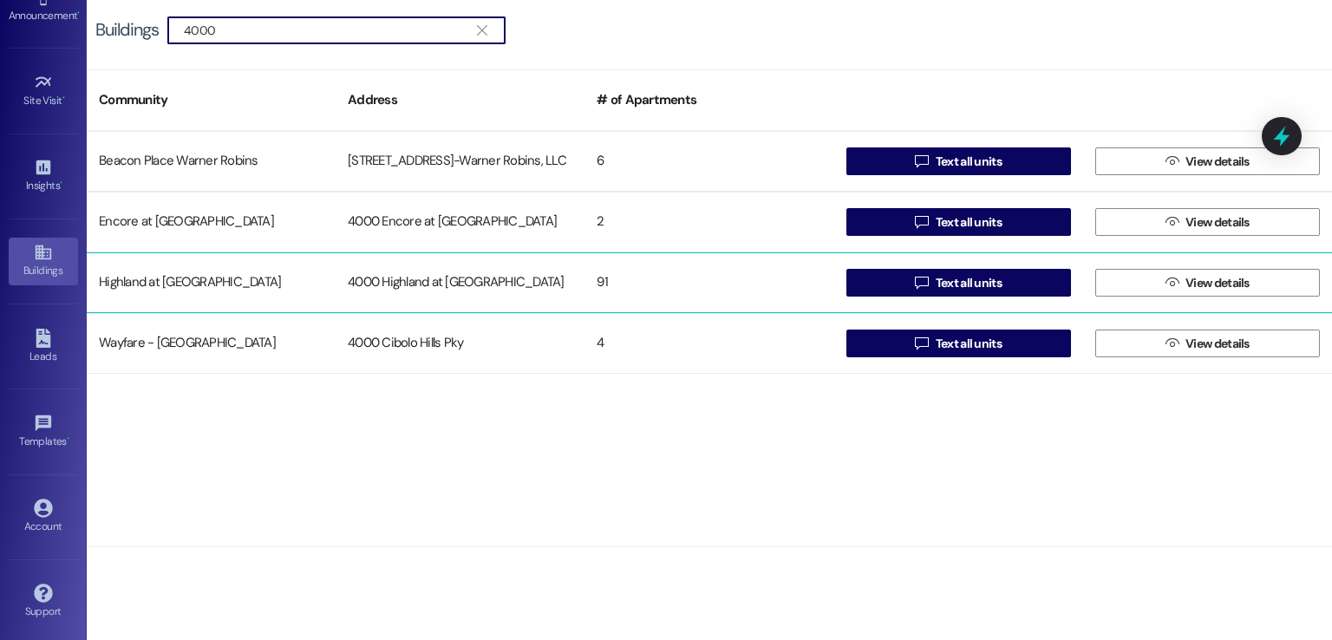
type input "4000"
click at [426, 287] on div "4000 Highland at Spring Hill" at bounding box center [460, 282] width 249 height 35
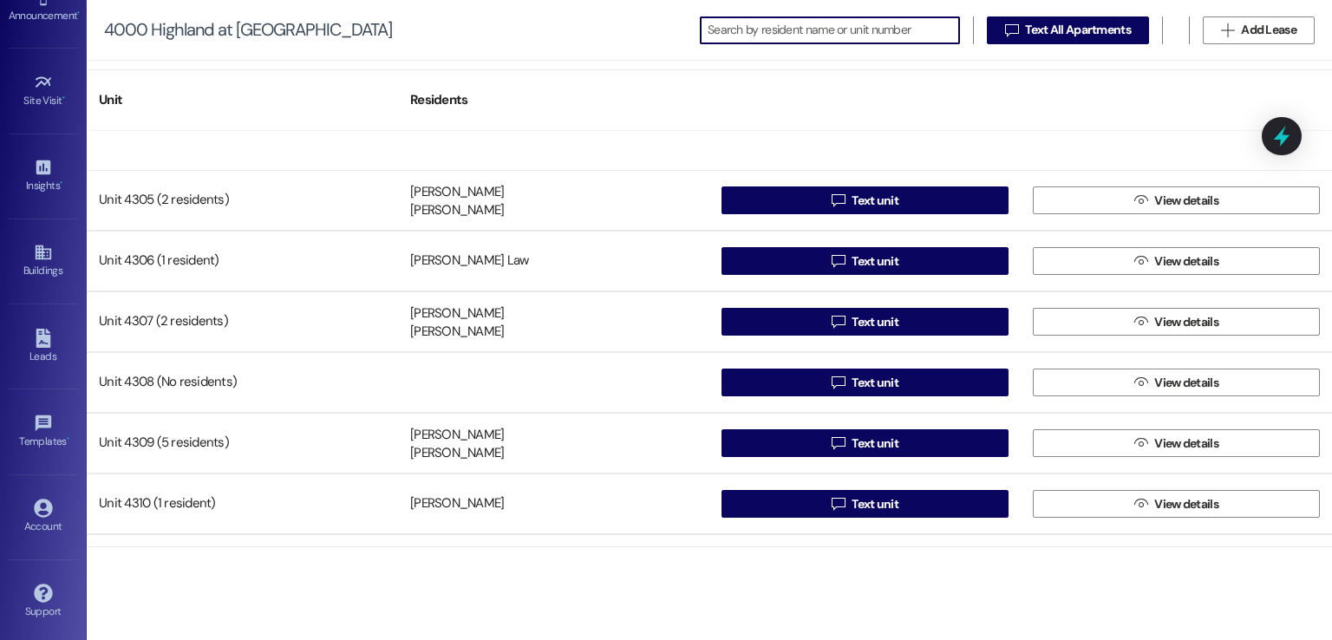
scroll to position [3036, 0]
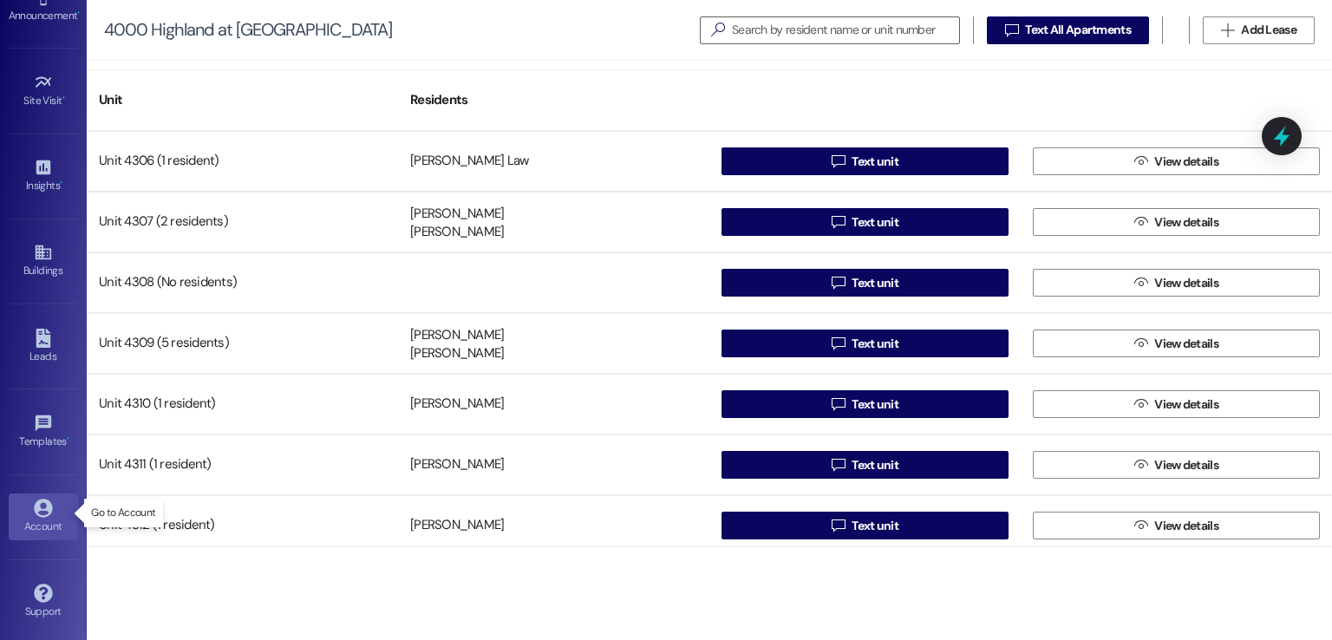
click at [40, 518] on div "Account" at bounding box center [43, 526] width 87 height 17
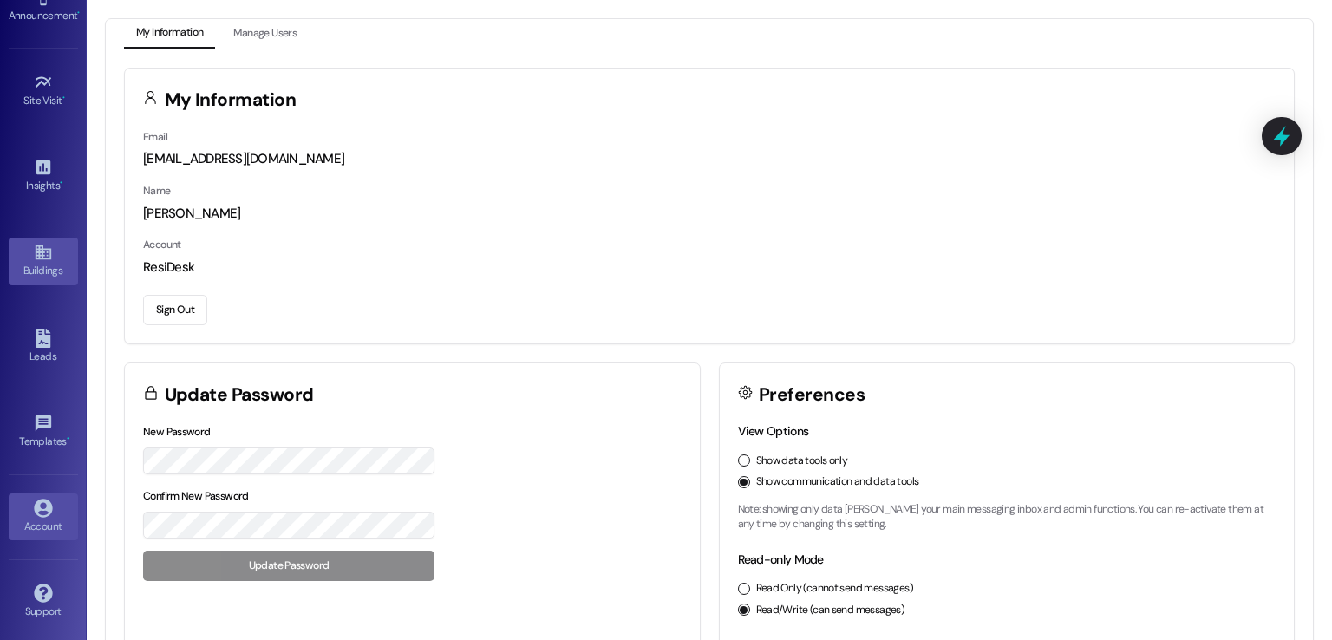
click at [35, 257] on icon at bounding box center [43, 252] width 16 height 15
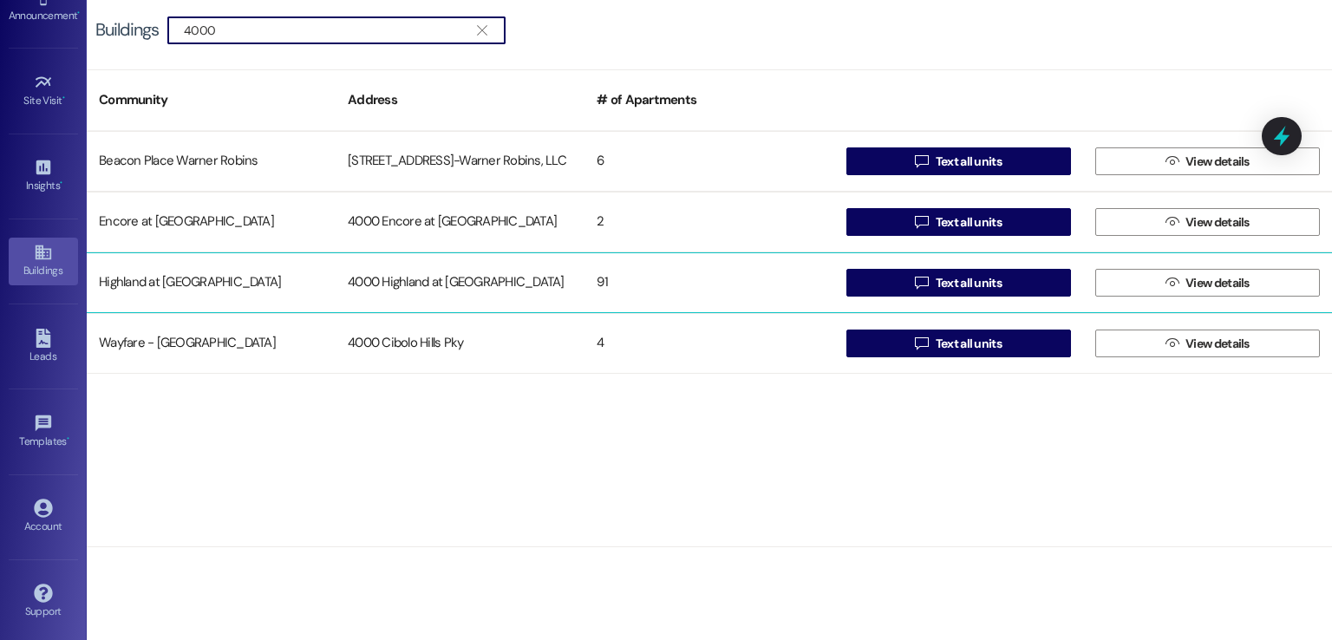
type input "4000"
click at [407, 282] on div "4000 Highland at Spring Hill" at bounding box center [460, 282] width 249 height 35
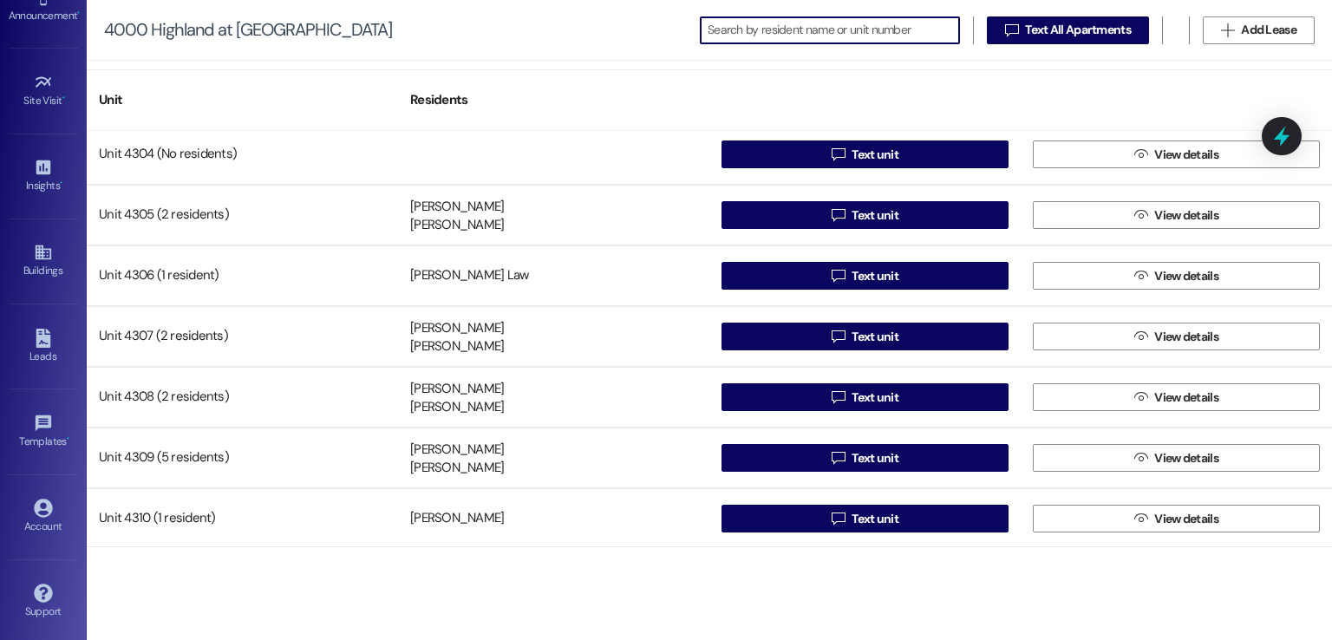
scroll to position [2949, 0]
